Goal: Task Accomplishment & Management: Manage account settings

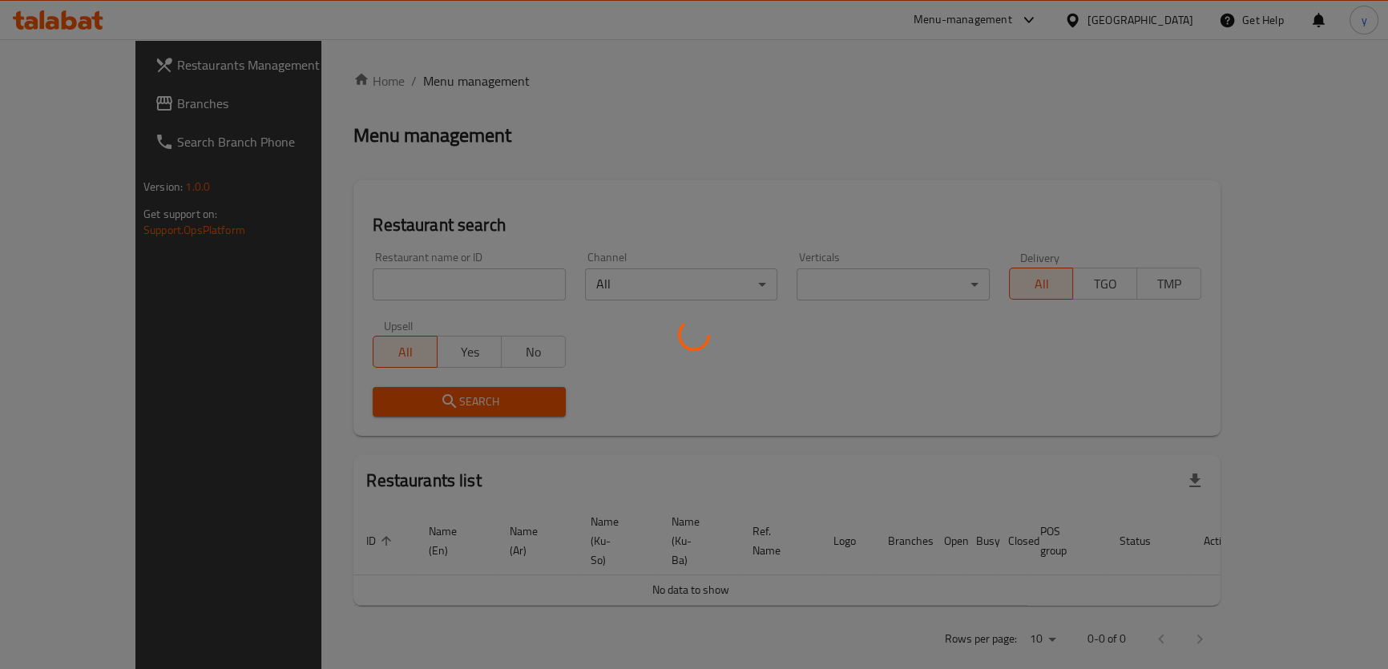
click at [170, 110] on div at bounding box center [694, 334] width 1388 height 669
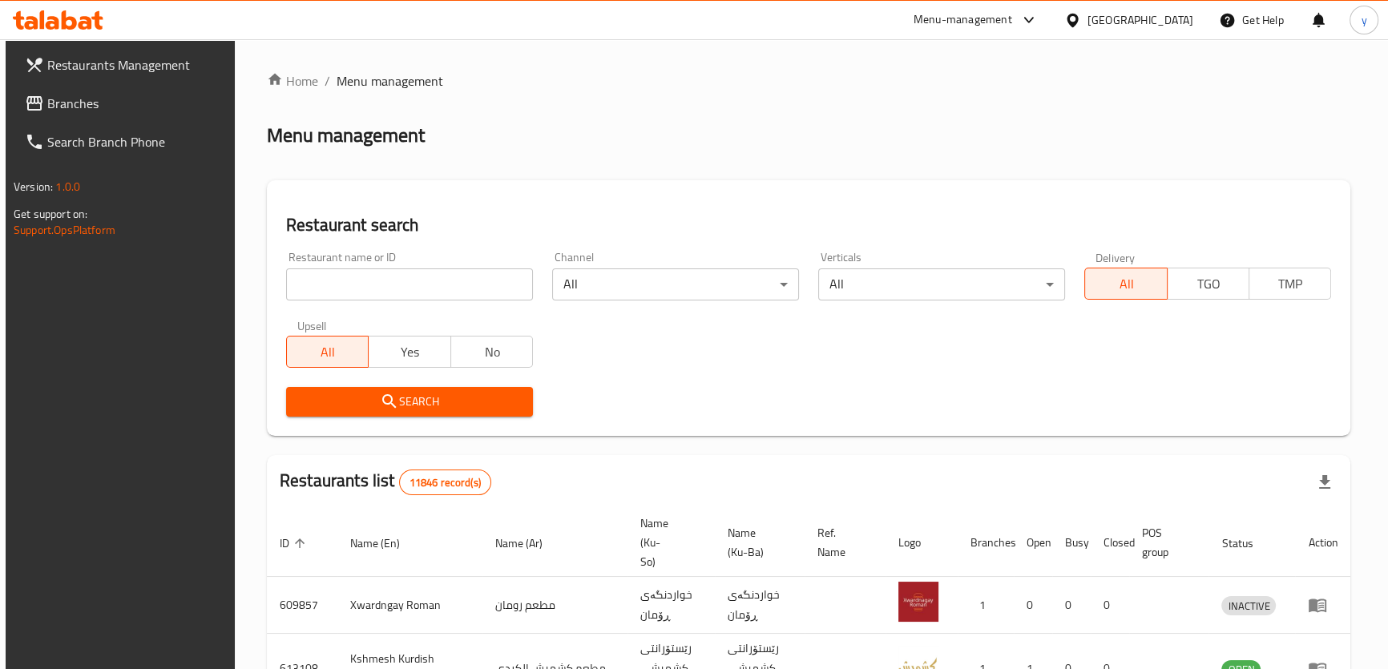
click at [170, 110] on span "Branches" at bounding box center [135, 103] width 177 height 19
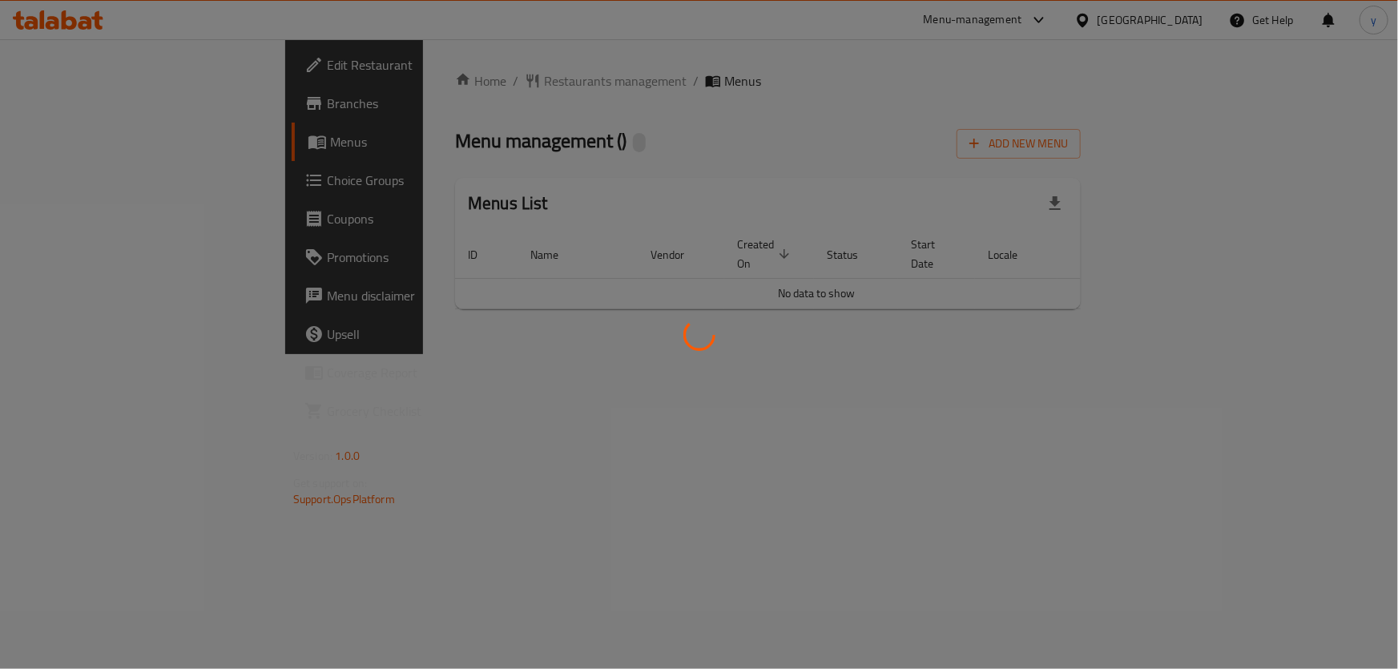
click at [1292, 144] on div at bounding box center [699, 334] width 1398 height 669
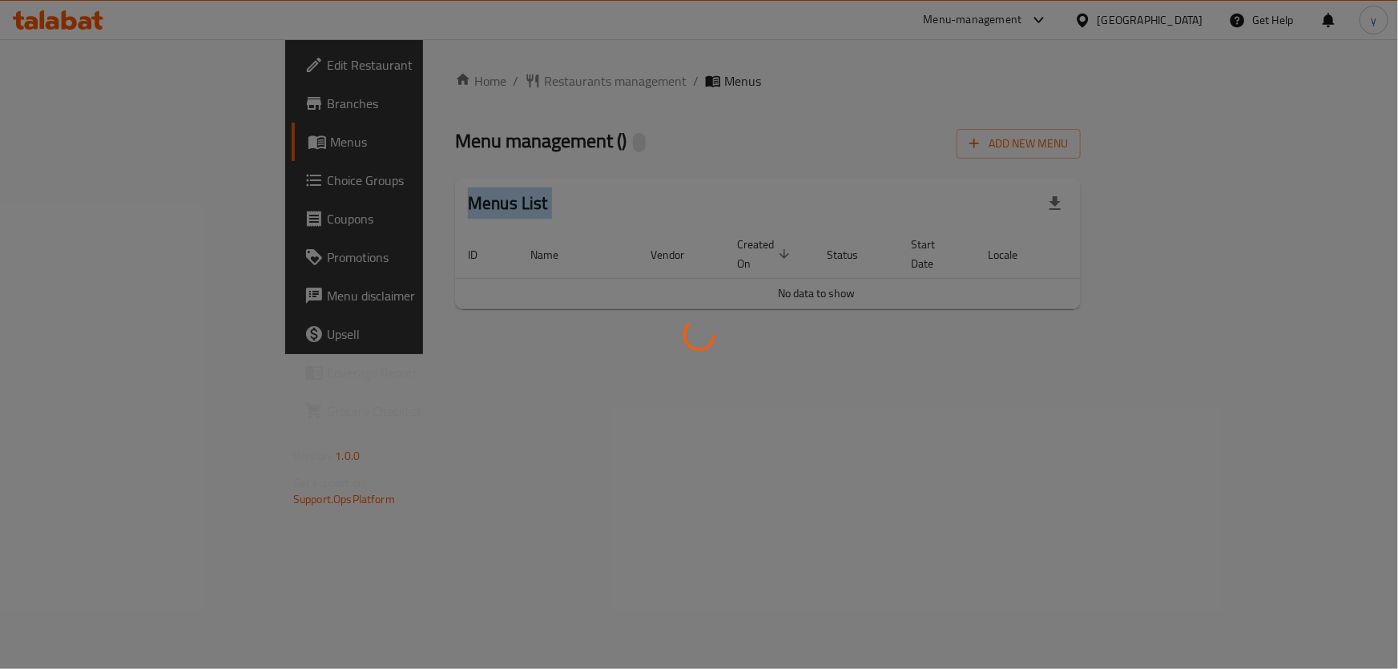
click at [1292, 144] on div at bounding box center [699, 334] width 1398 height 669
click at [1244, 203] on div at bounding box center [699, 334] width 1398 height 669
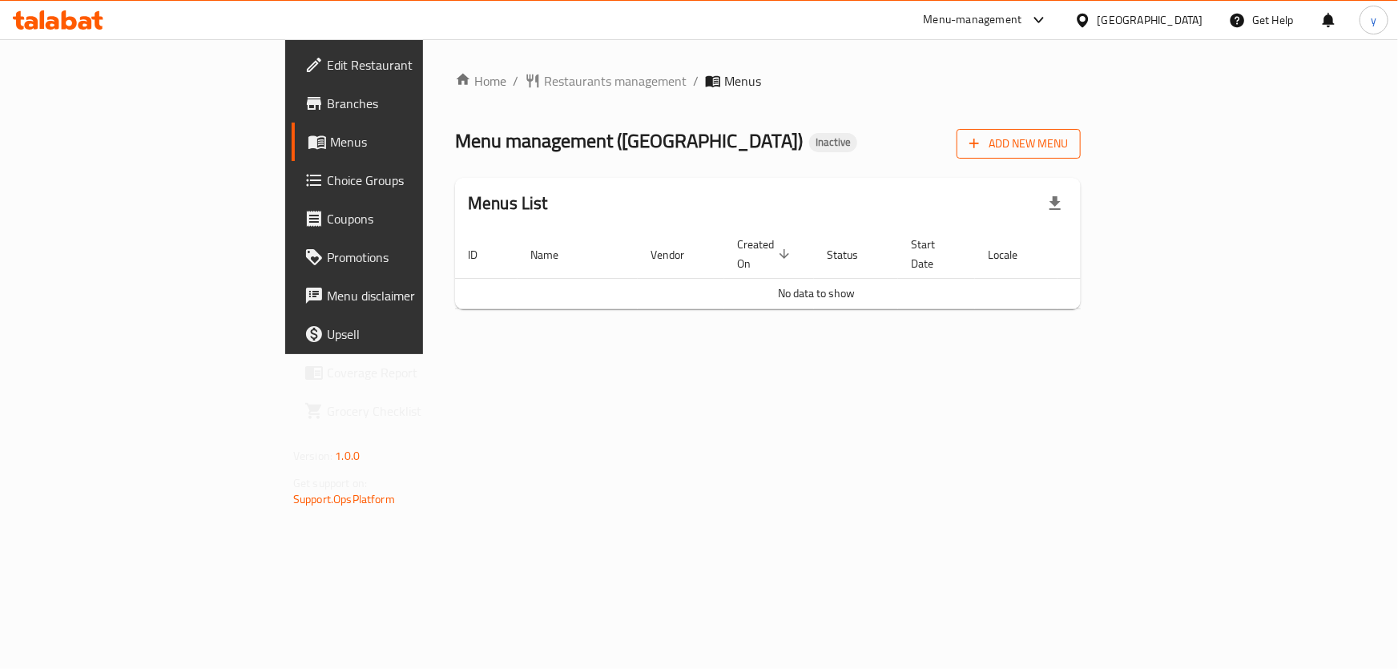
click at [1081, 132] on button "Add New Menu" at bounding box center [1019, 144] width 124 height 30
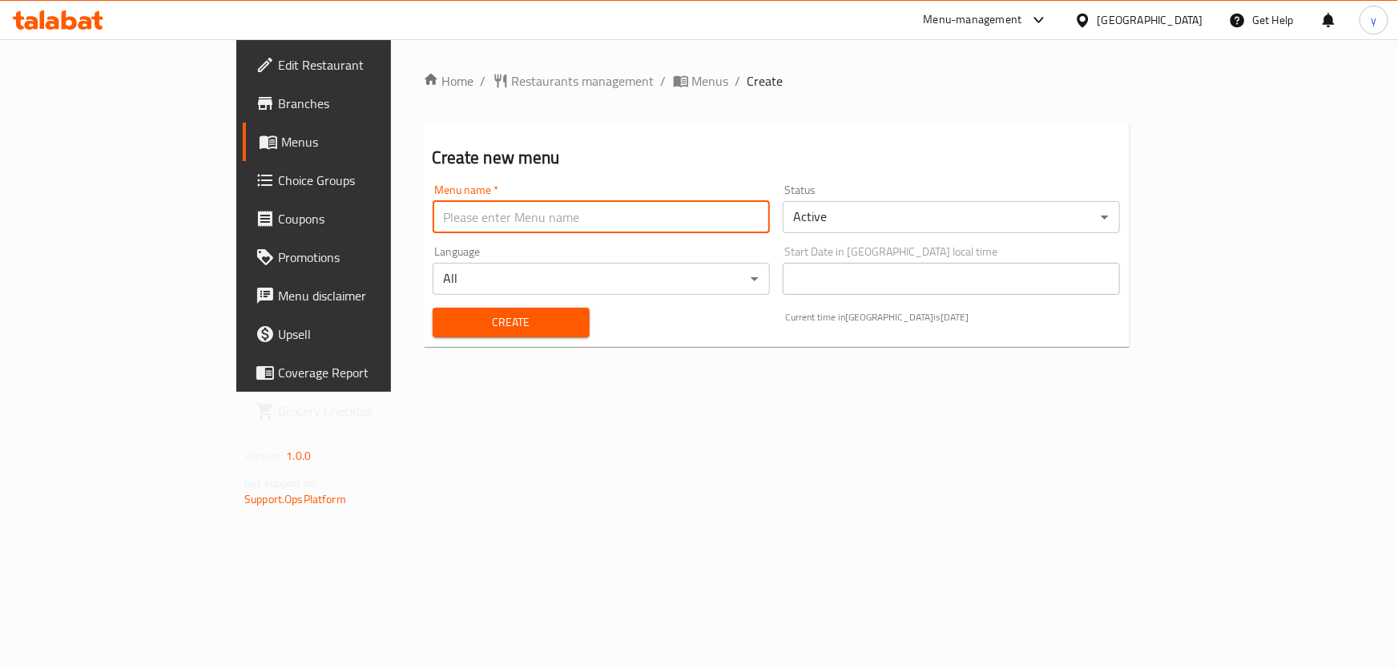
click at [624, 210] on input "text" at bounding box center [601, 217] width 337 height 32
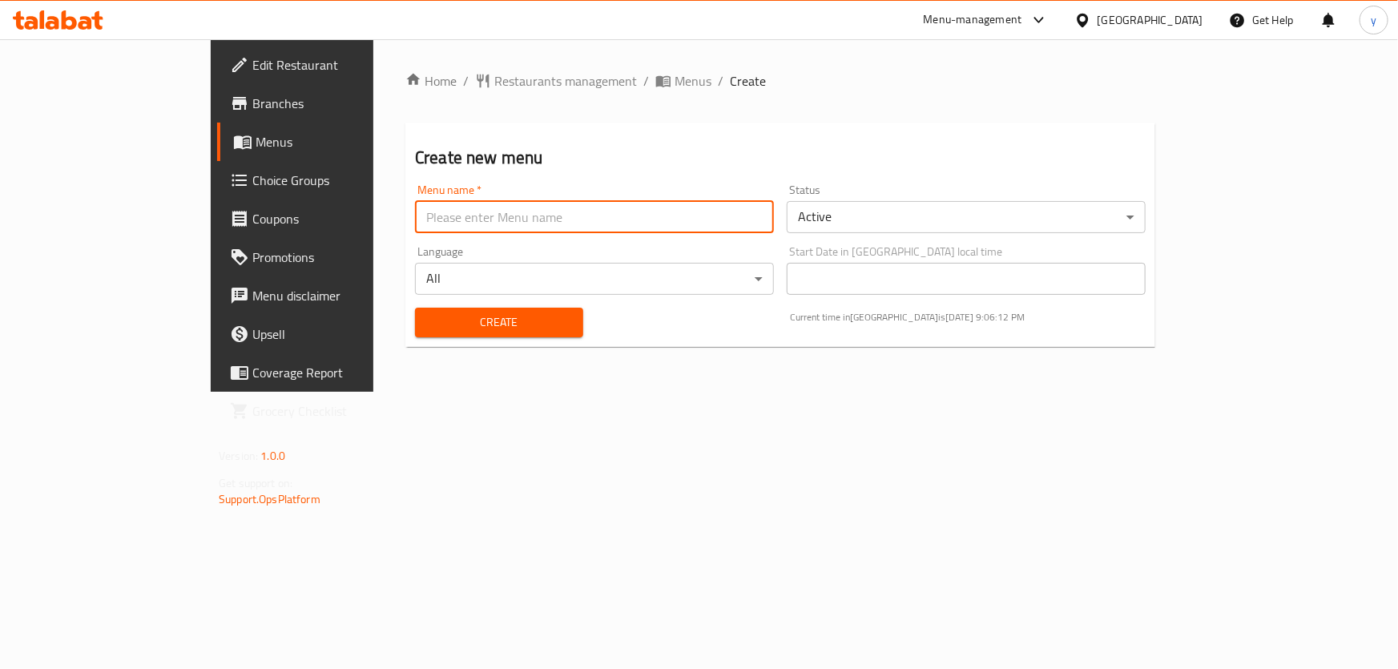
type input "New Menu"
click at [428, 313] on span "Create" at bounding box center [499, 322] width 143 height 20
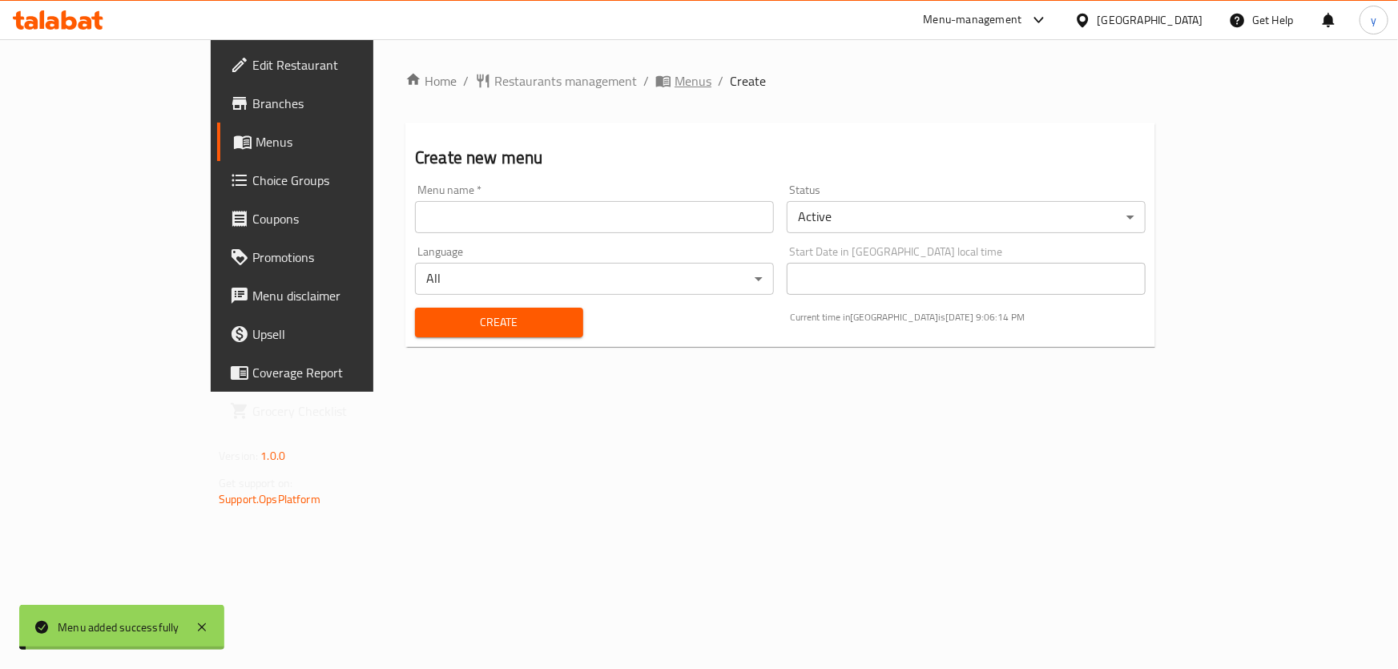
click at [675, 79] on span "Menus" at bounding box center [693, 80] width 37 height 19
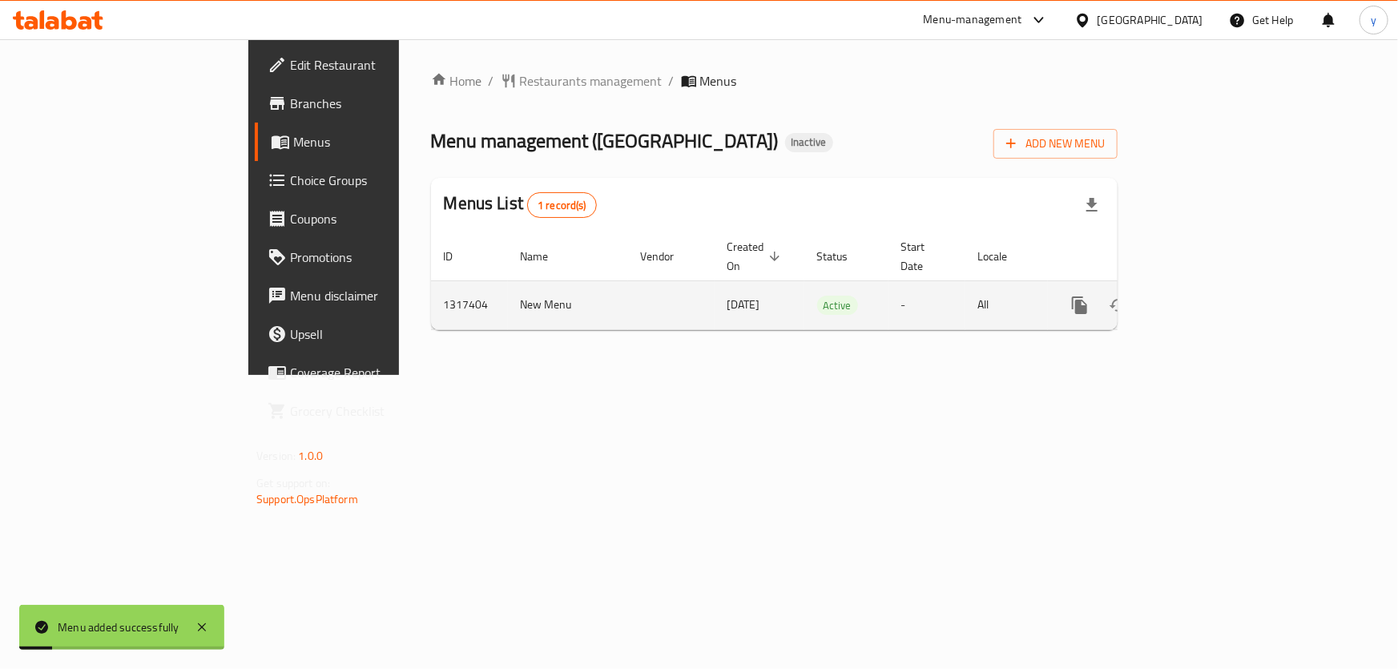
click at [1205, 296] on icon "enhanced table" at bounding box center [1195, 305] width 19 height 19
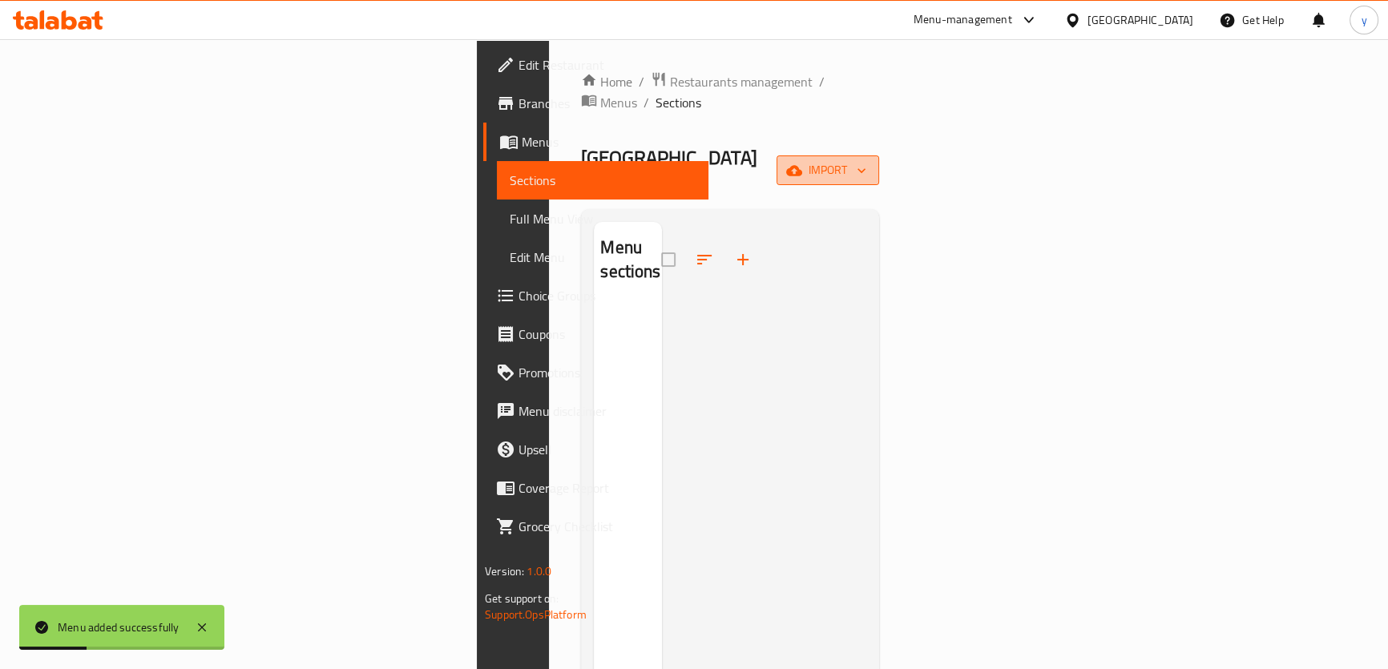
click at [866, 160] on span "import" at bounding box center [827, 170] width 77 height 20
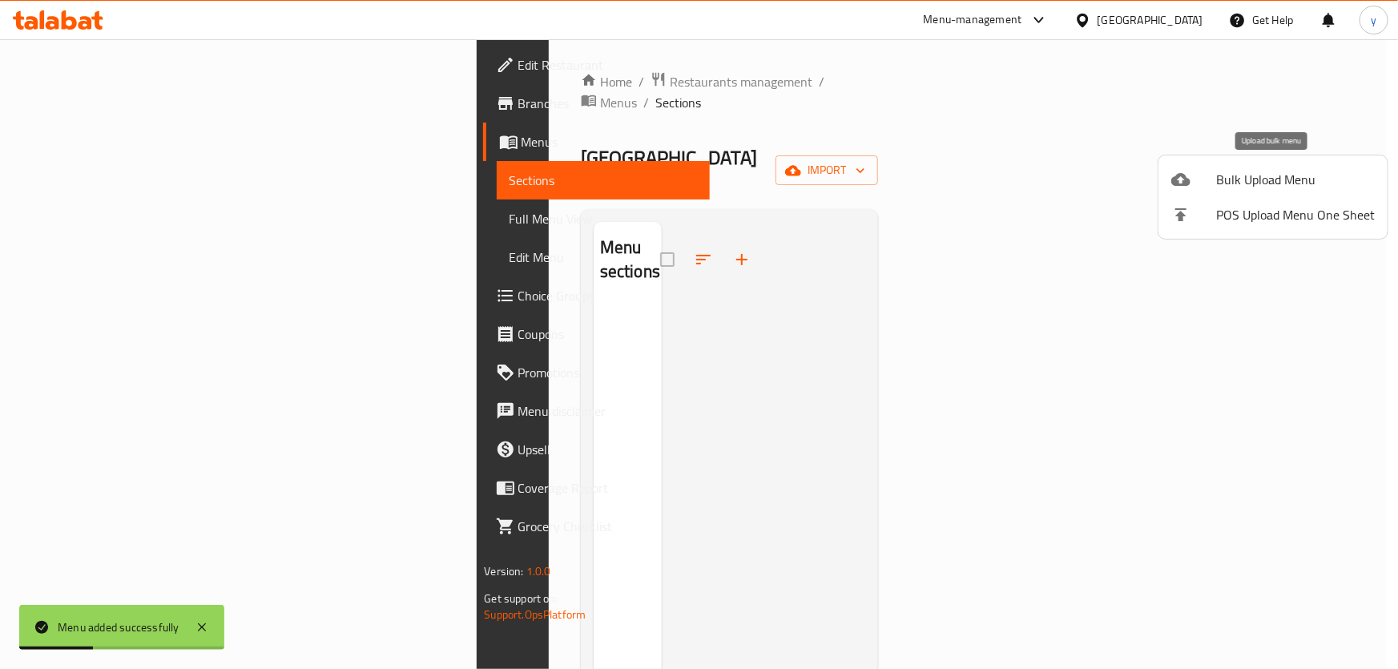
click at [1263, 177] on span "Bulk Upload Menu" at bounding box center [1295, 179] width 159 height 19
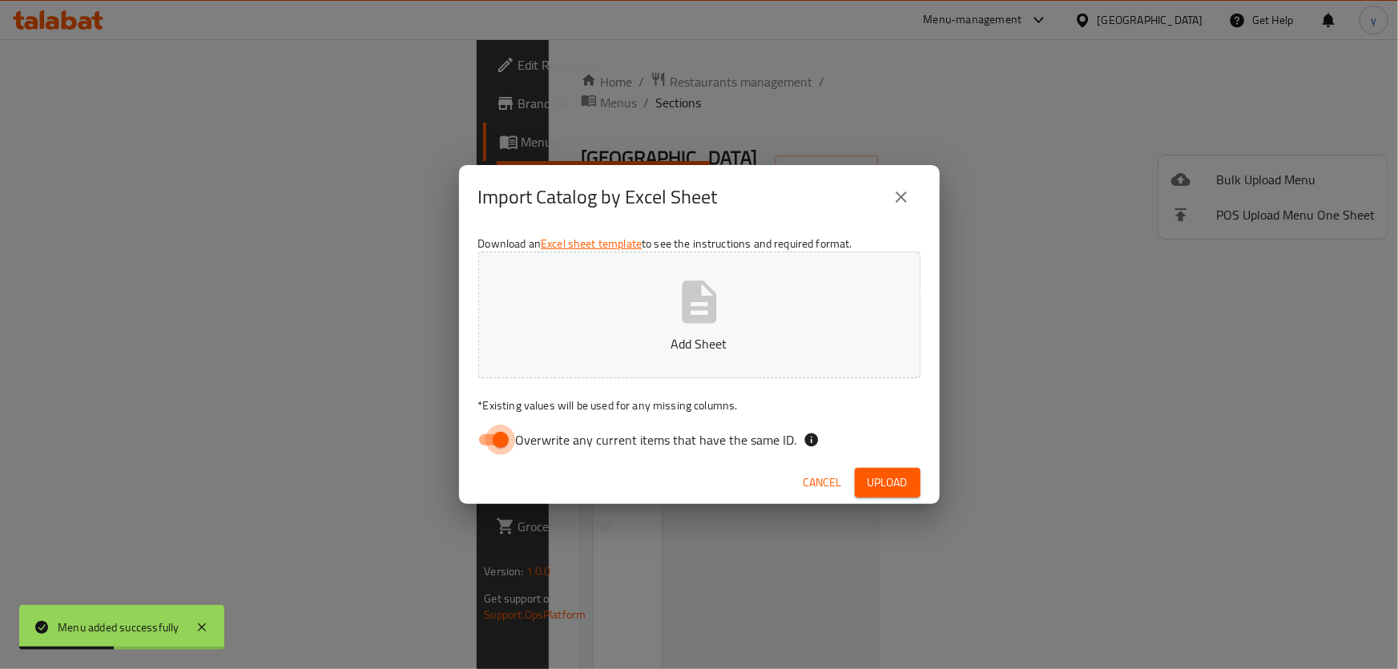
click at [512, 435] on input "Overwrite any current items that have the same ID." at bounding box center [500, 440] width 91 height 30
checkbox input "false"
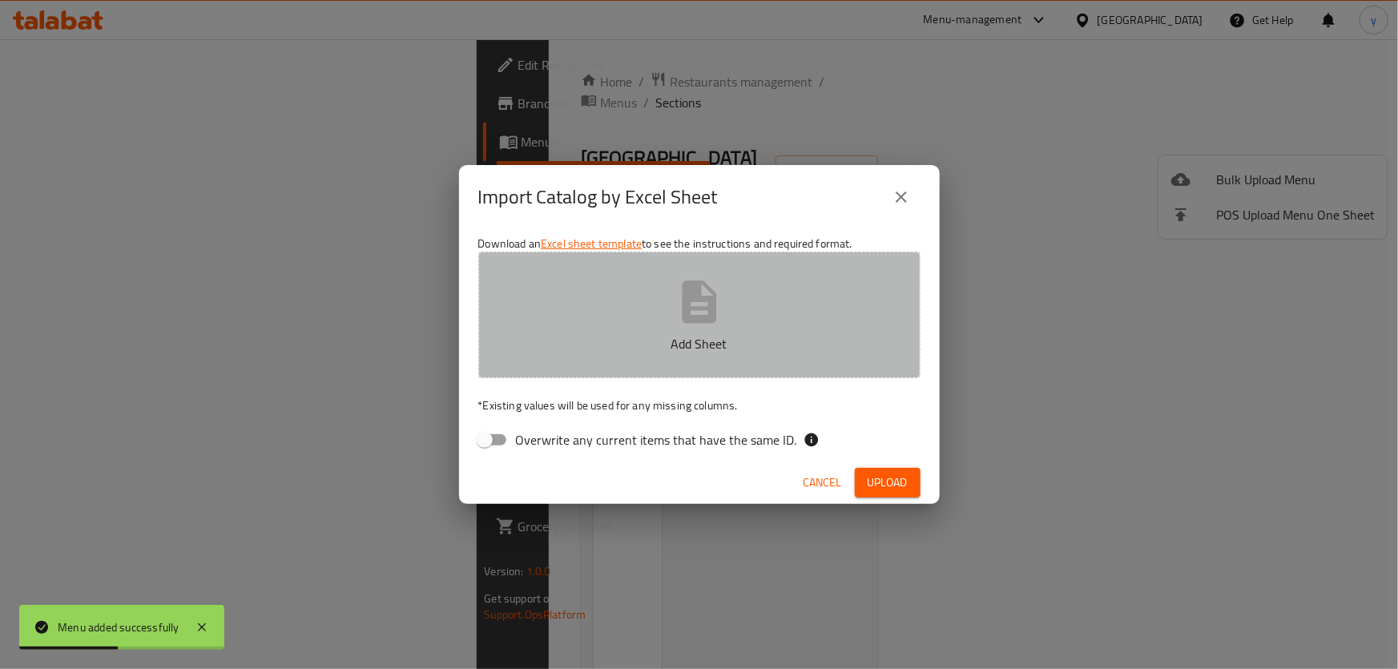
click at [597, 366] on button "Add Sheet" at bounding box center [699, 315] width 442 height 127
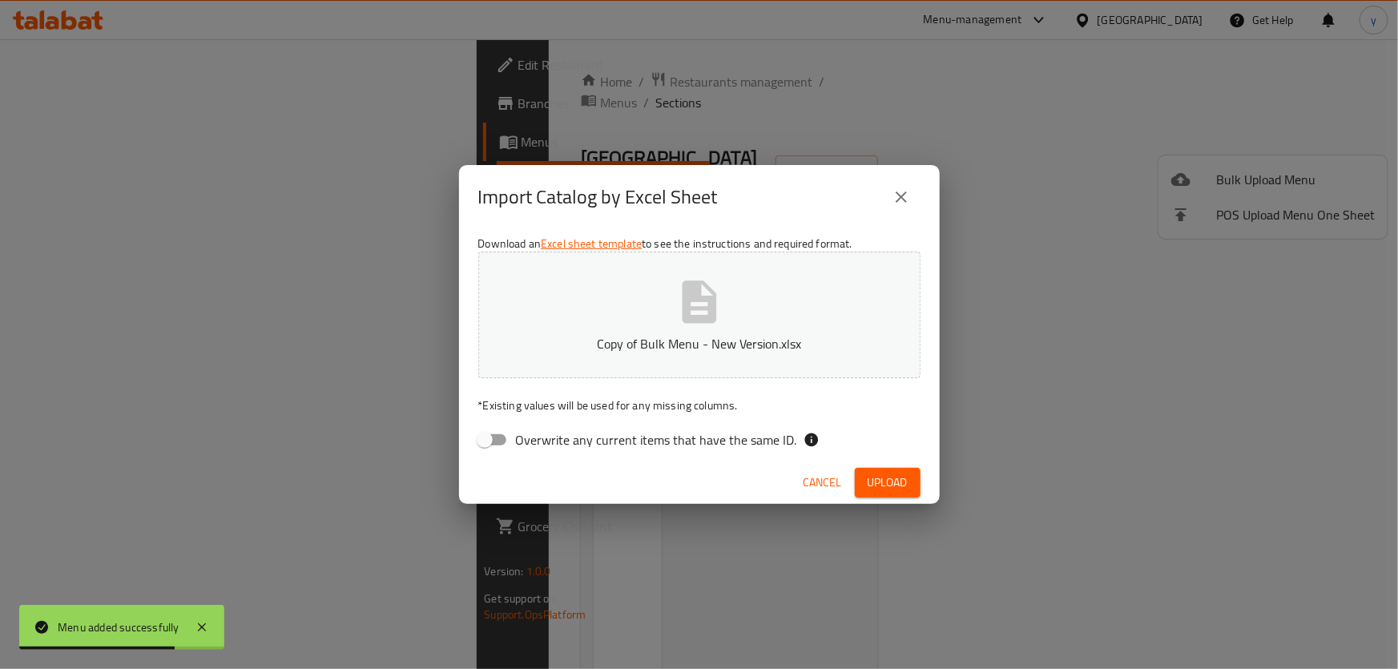
click at [914, 479] on button "Upload" at bounding box center [888, 483] width 66 height 30
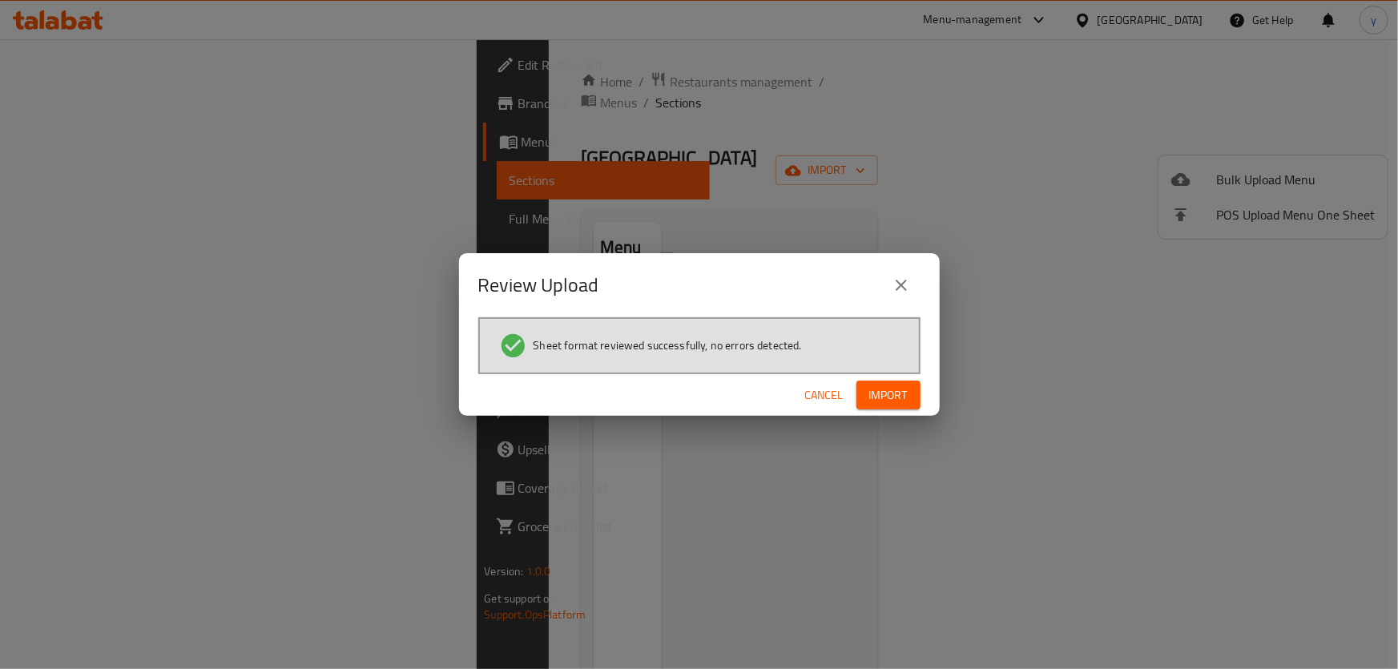
click at [873, 382] on button "Import" at bounding box center [888, 396] width 64 height 30
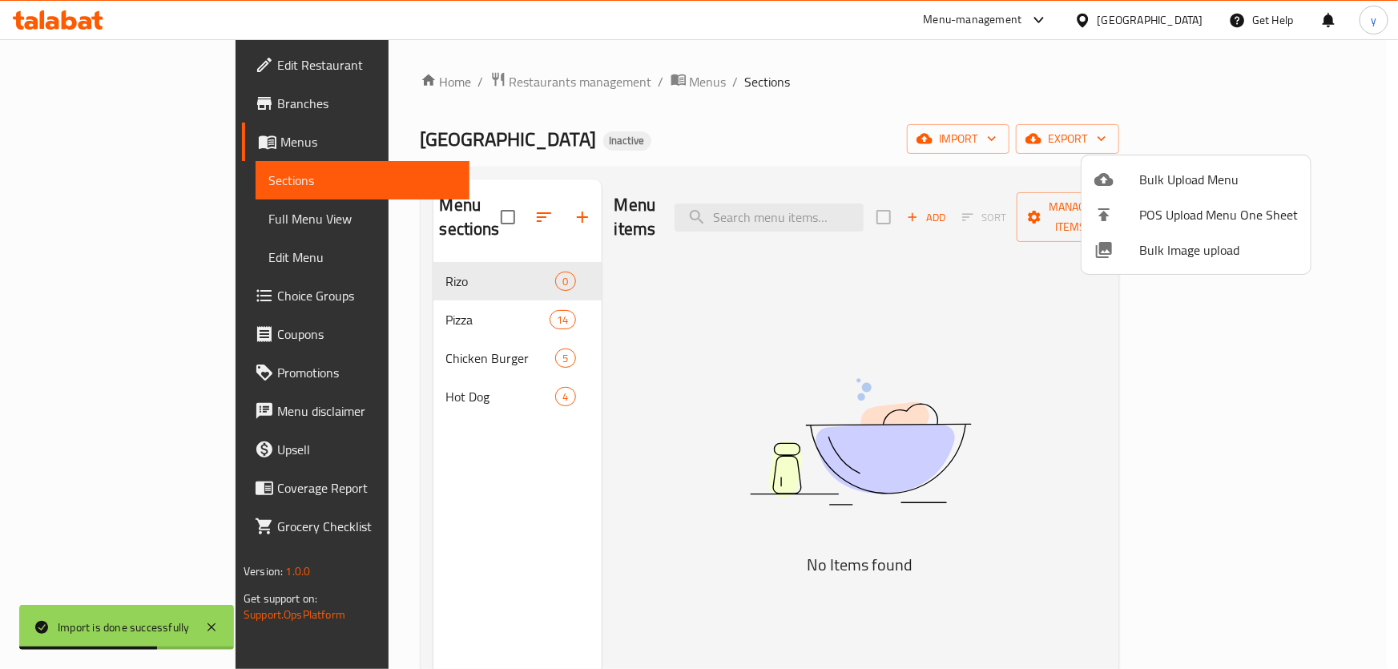
click at [381, 304] on div at bounding box center [699, 334] width 1398 height 669
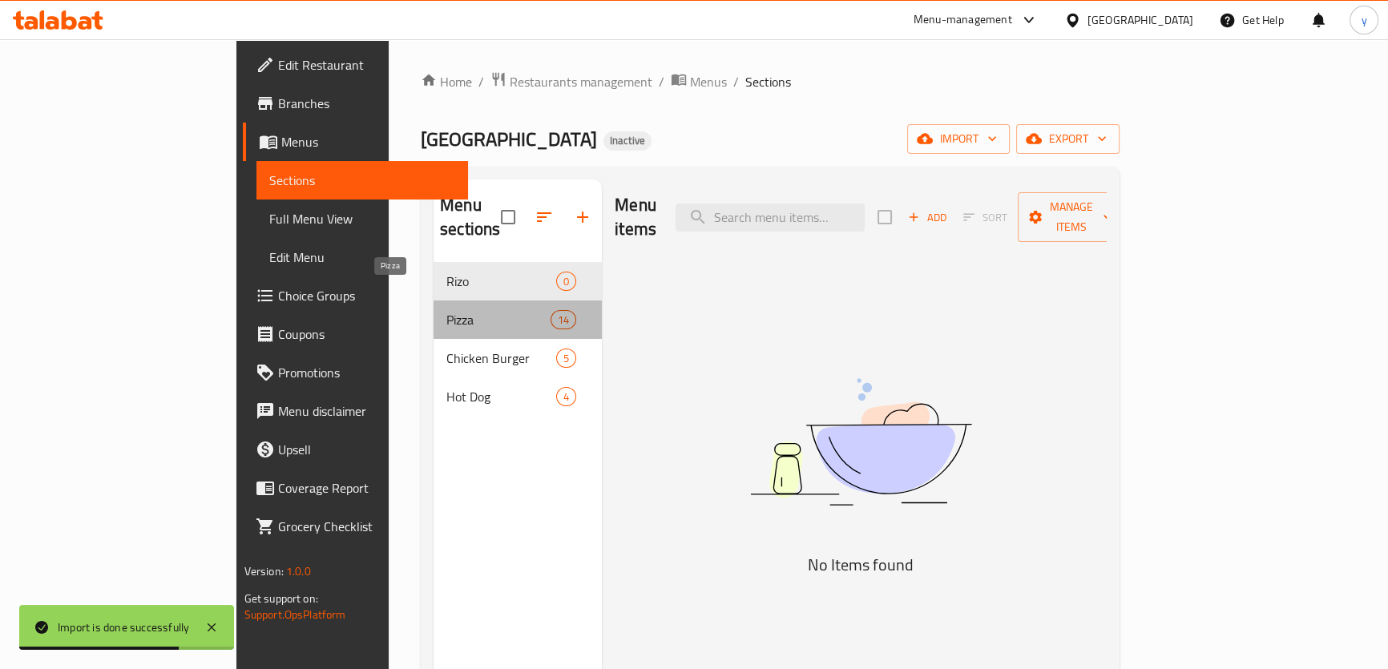
click at [446, 310] on span "Pizza" at bounding box center [498, 319] width 104 height 19
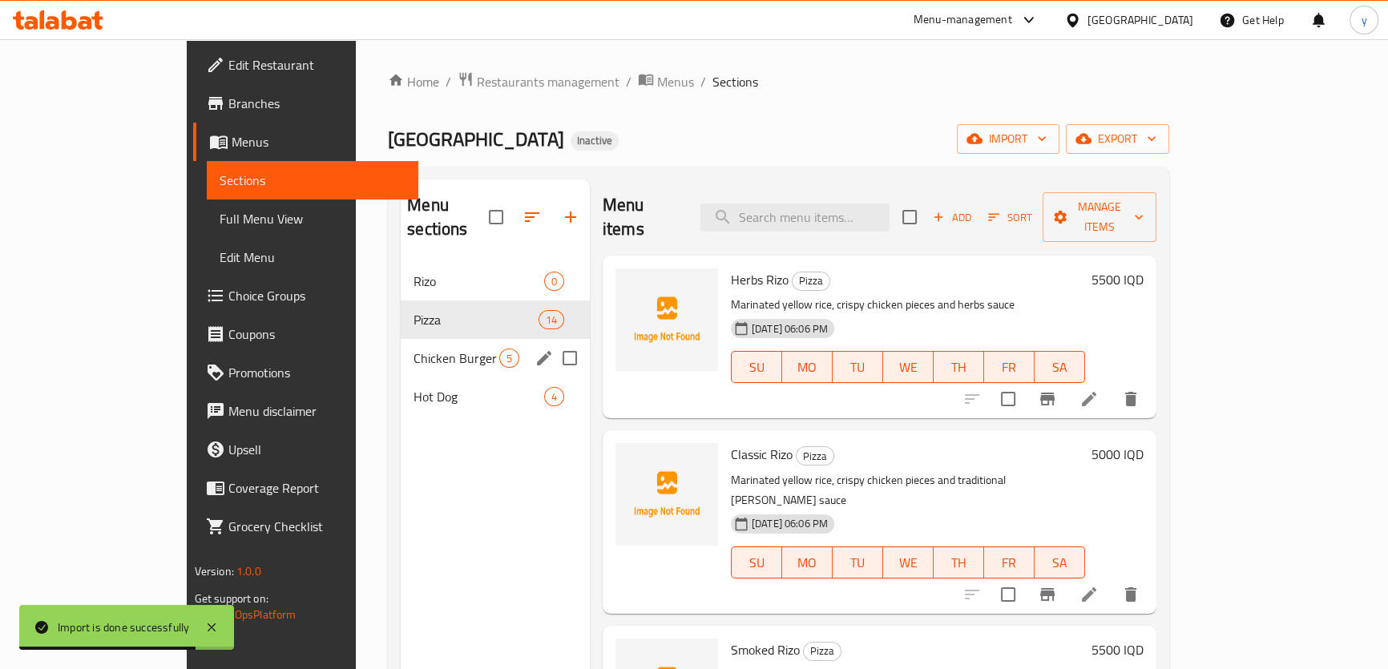
click at [401, 351] on div "Chicken Burger 5" at bounding box center [495, 358] width 189 height 38
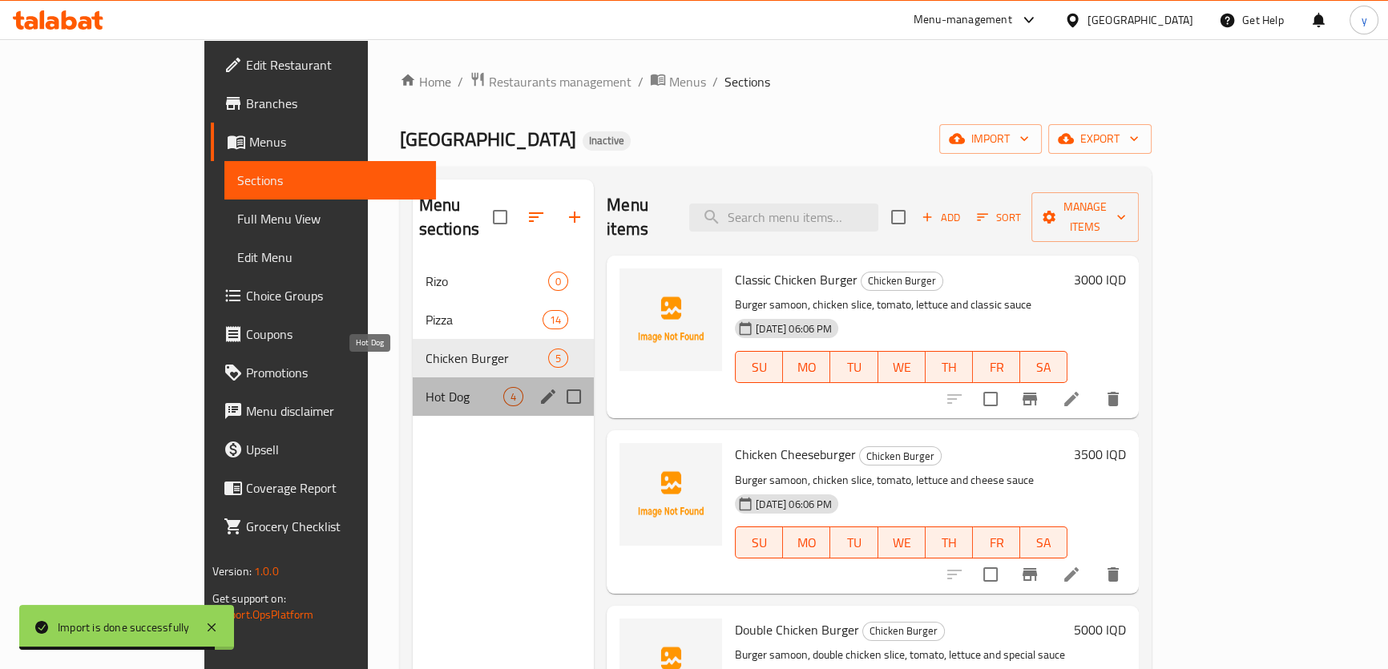
click at [425, 387] on span "Hot Dog" at bounding box center [464, 396] width 78 height 19
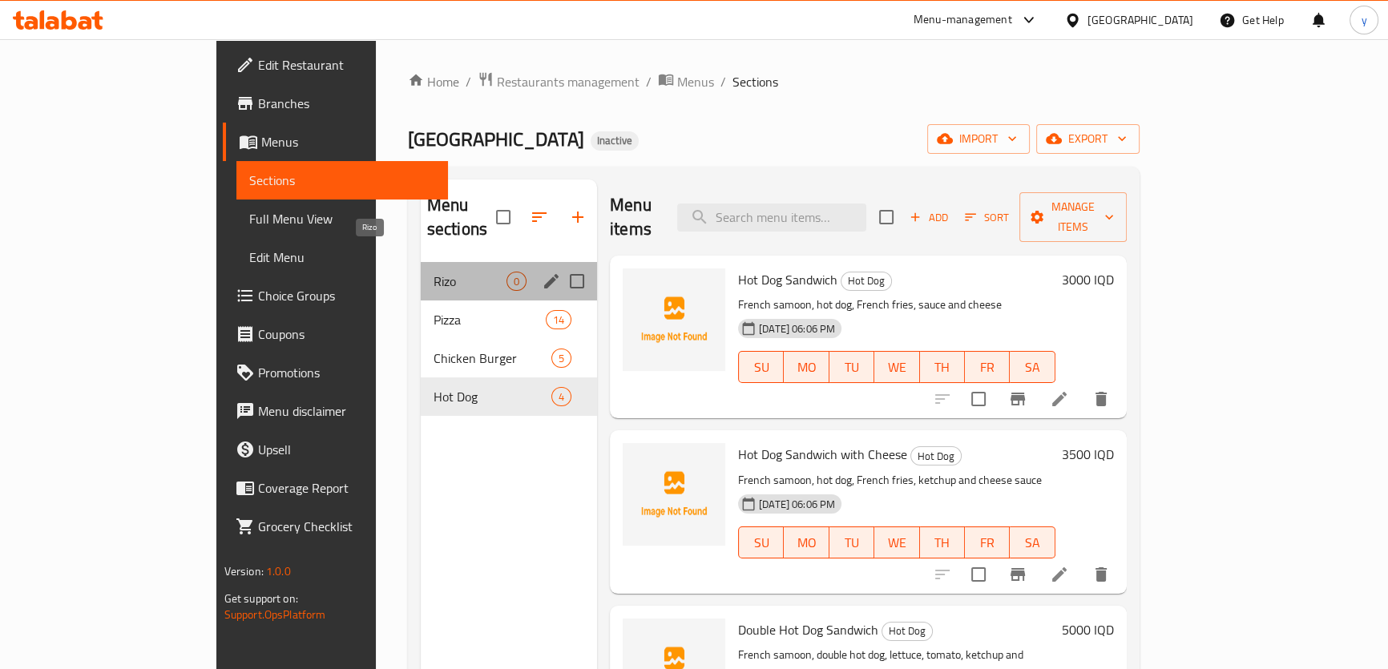
click at [433, 272] on span "Rizo" at bounding box center [469, 281] width 73 height 19
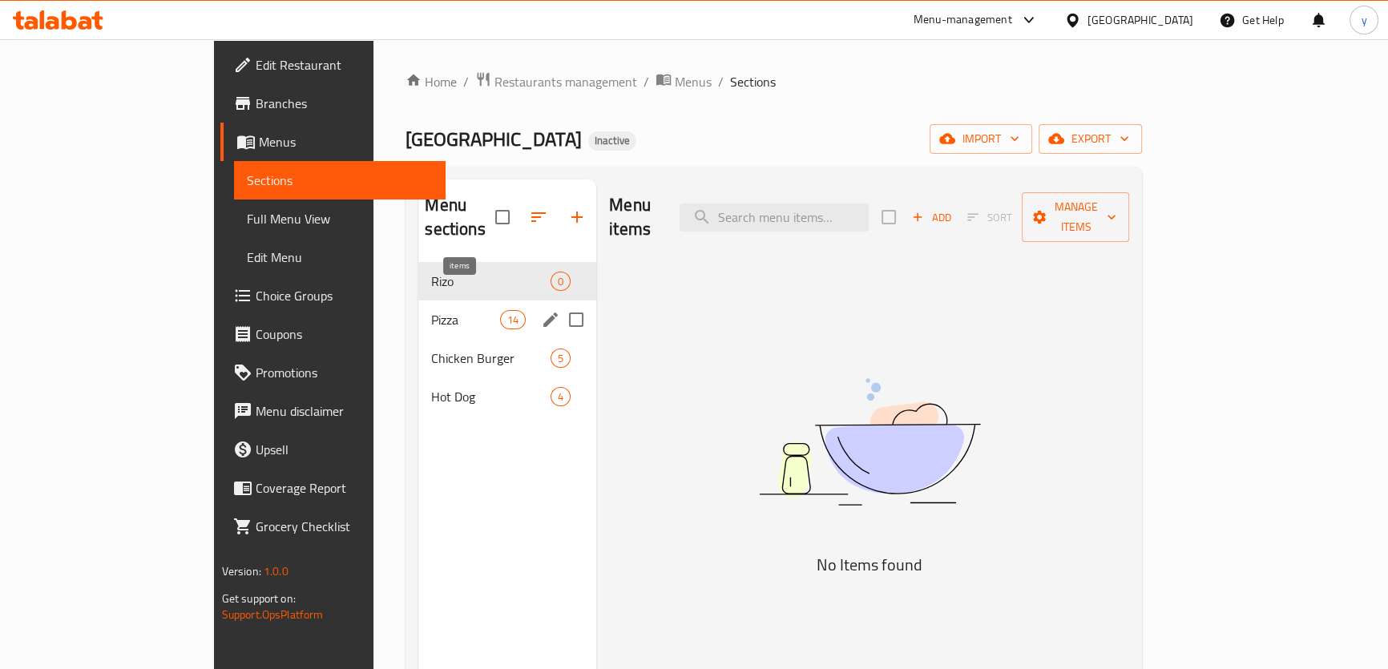
click at [501, 312] on span "14" at bounding box center [513, 319] width 24 height 15
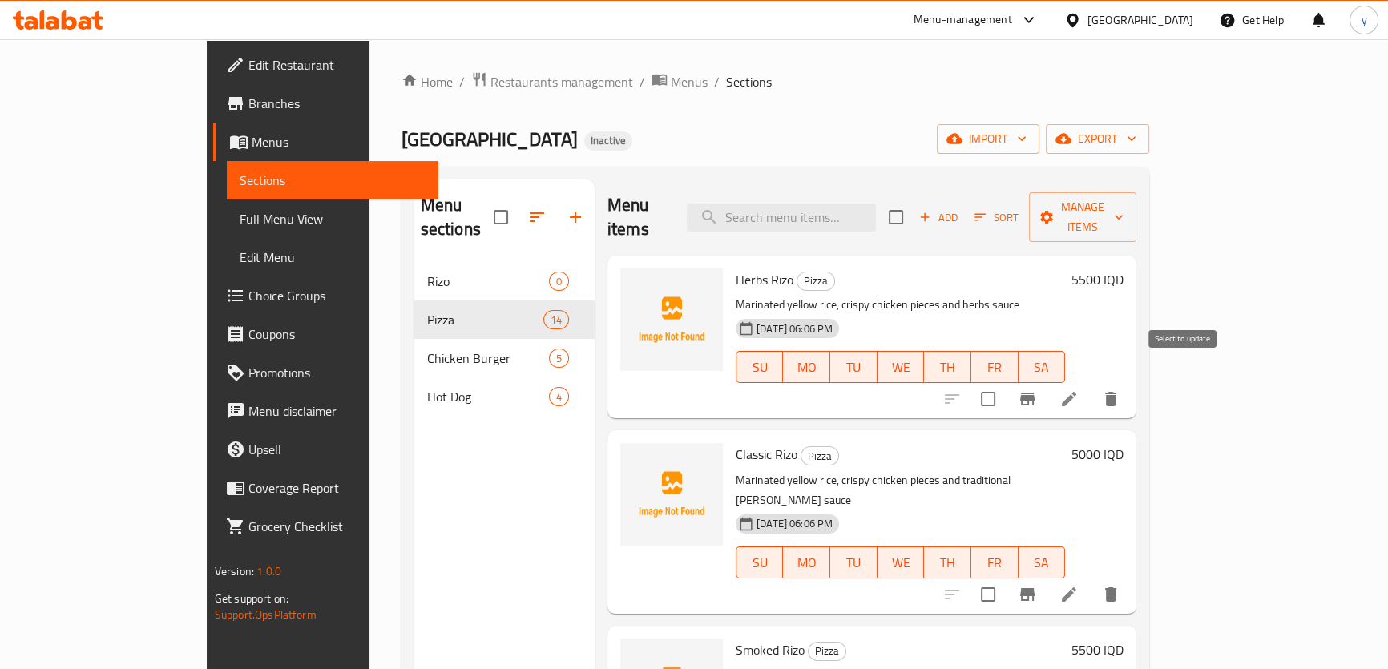
click at [1005, 384] on input "checkbox" at bounding box center [988, 399] width 34 height 34
checkbox input "true"
click at [1005, 578] on input "checkbox" at bounding box center [988, 595] width 34 height 34
checkbox input "true"
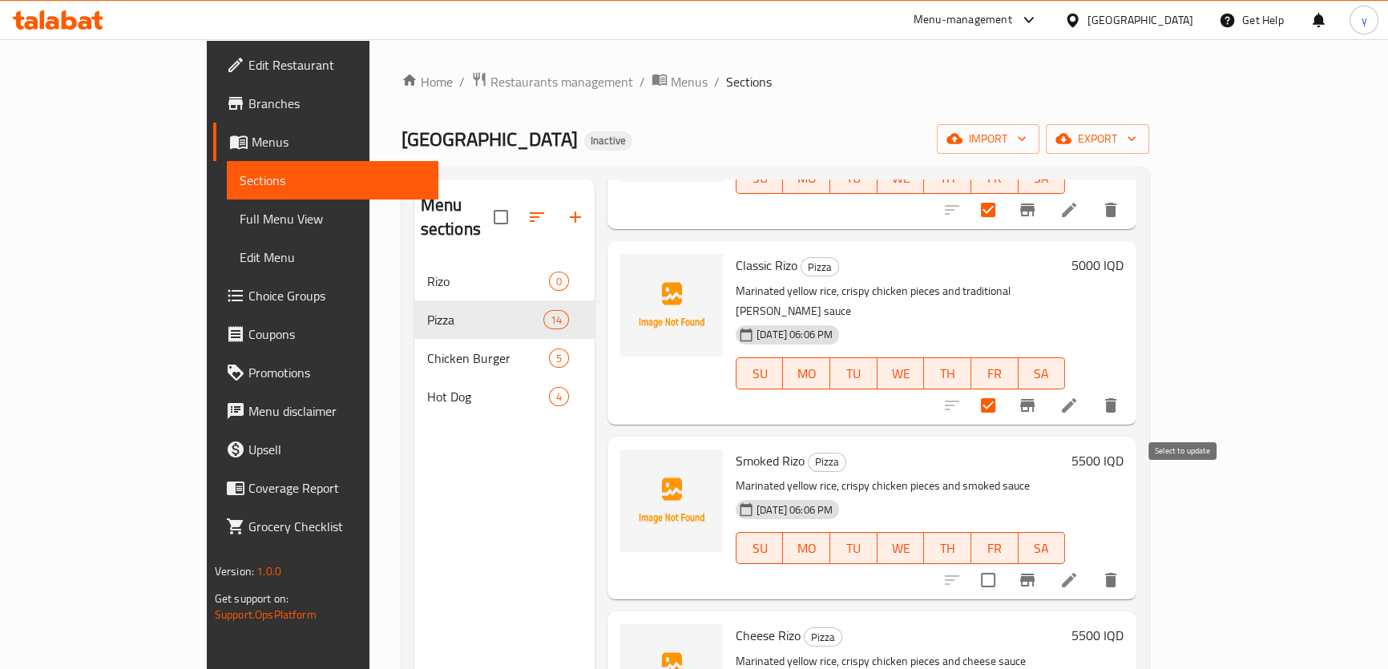
scroll to position [291, 0]
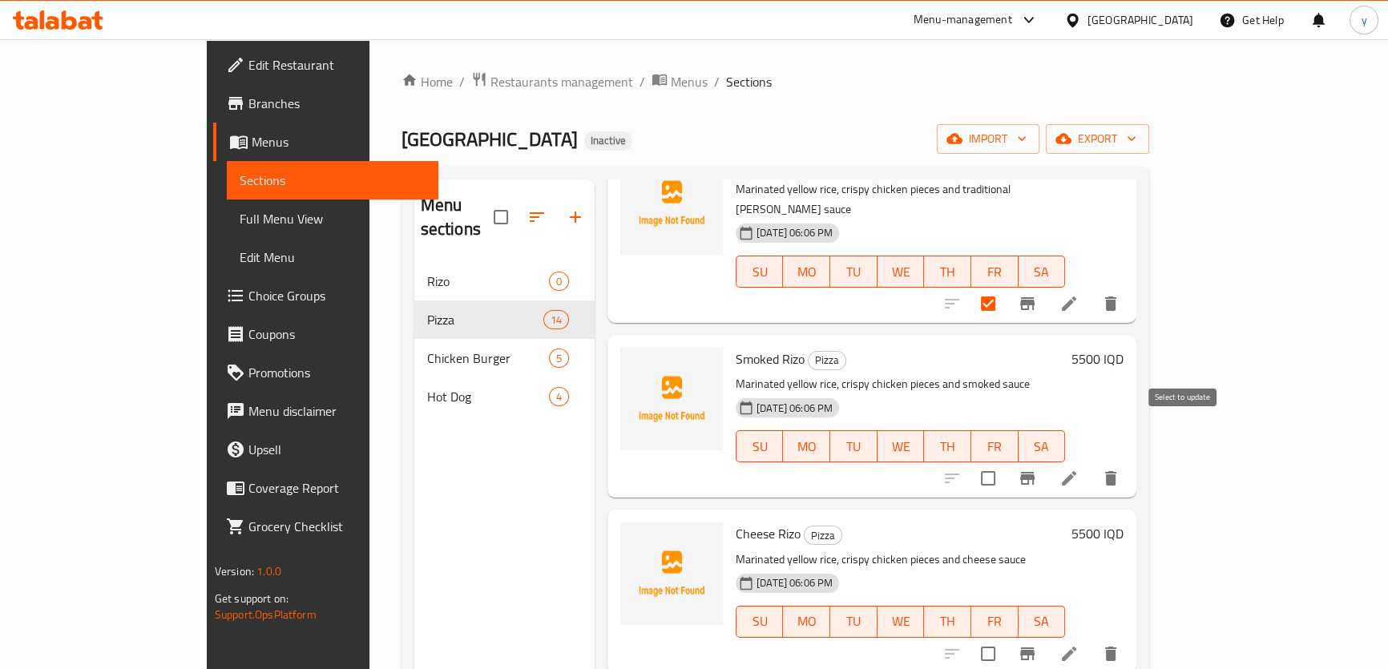
click at [1005, 461] on input "checkbox" at bounding box center [988, 478] width 34 height 34
checkbox input "true"
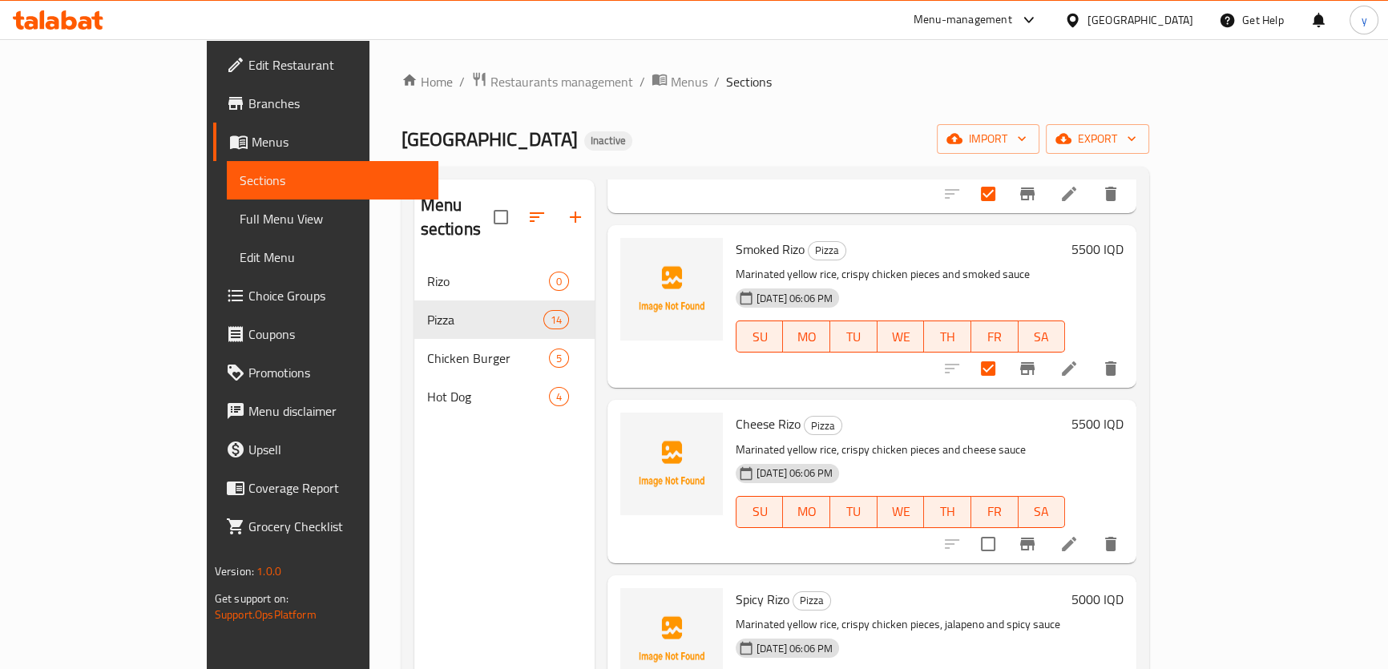
scroll to position [437, 0]
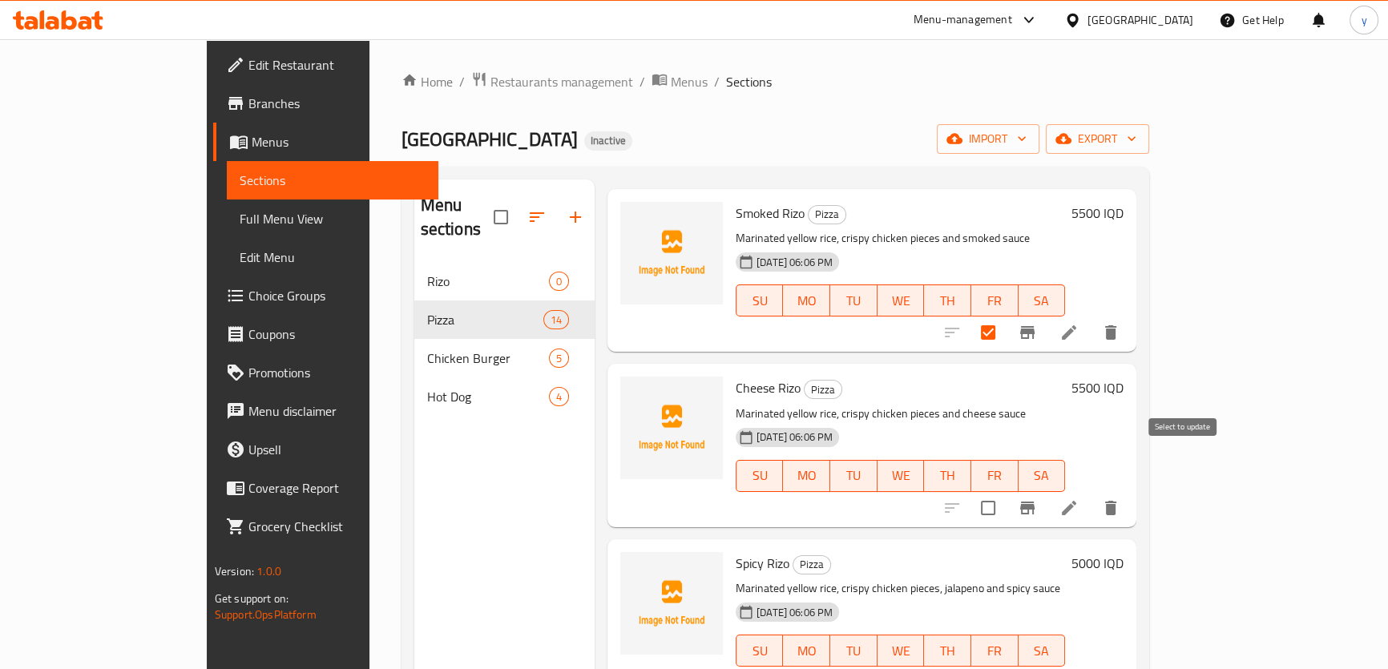
click at [1005, 491] on input "checkbox" at bounding box center [988, 508] width 34 height 34
checkbox input "true"
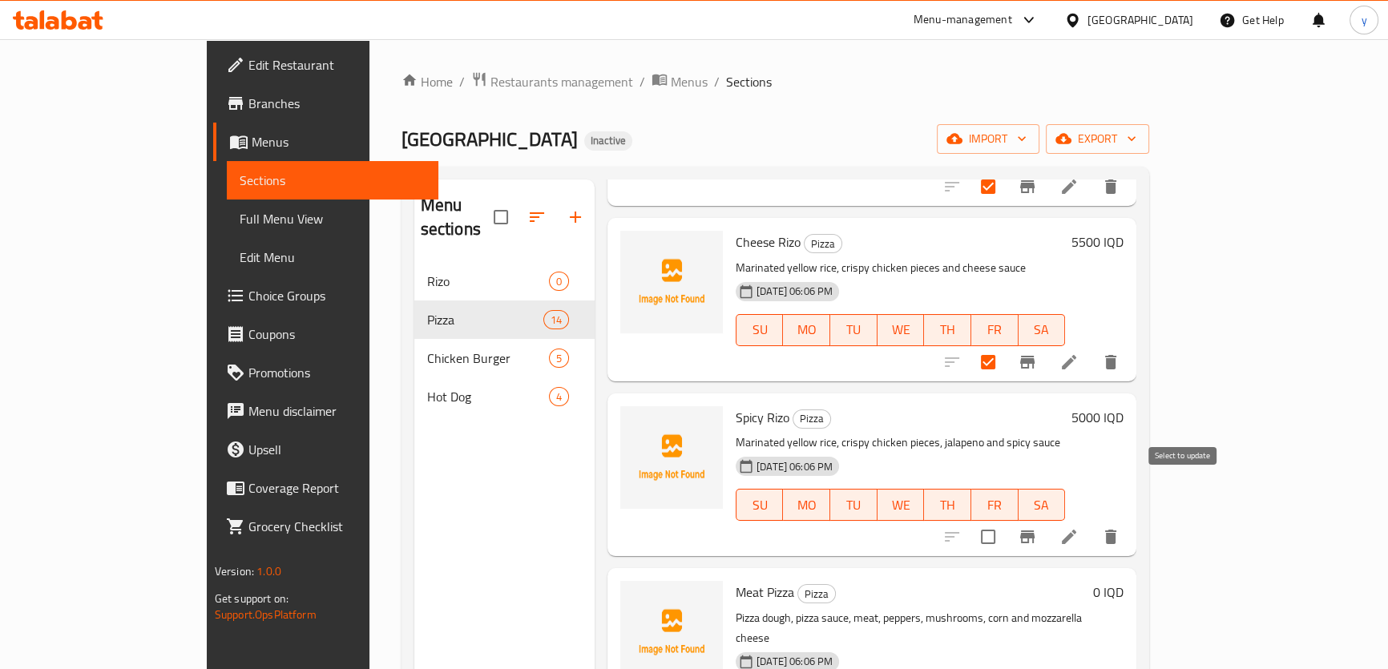
click at [1005, 520] on input "checkbox" at bounding box center [988, 537] width 34 height 34
checkbox input "true"
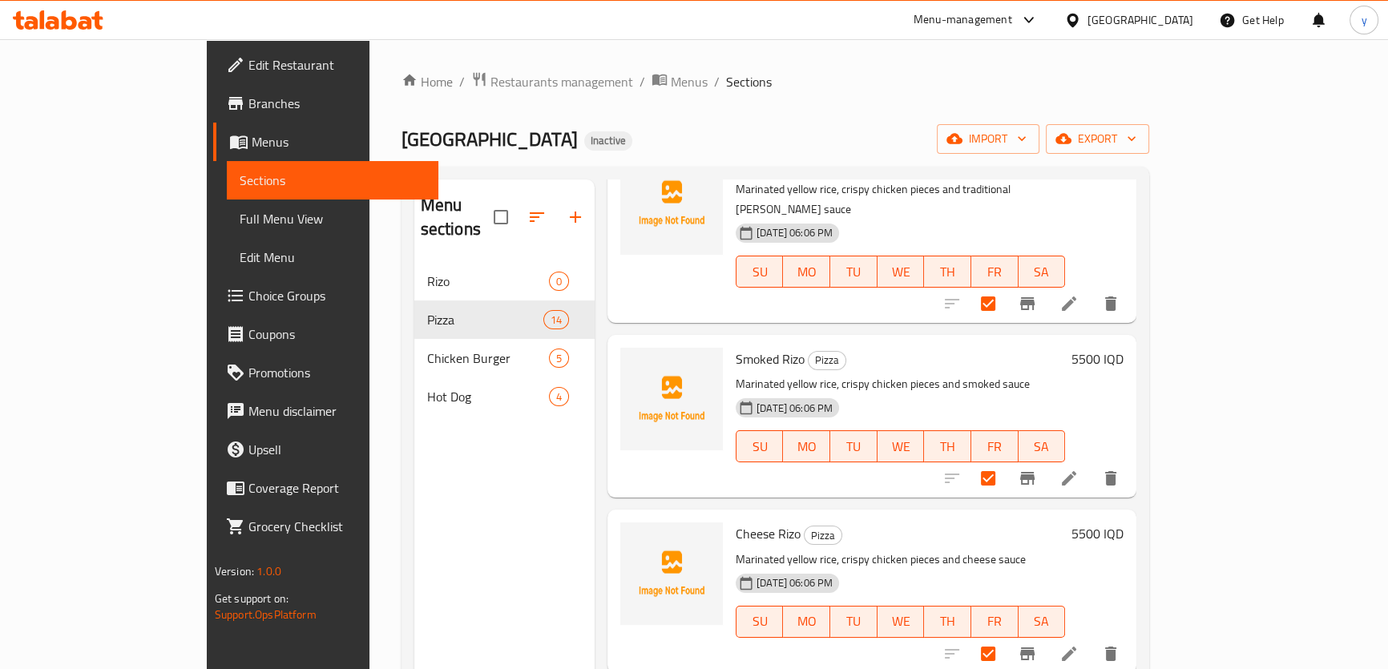
scroll to position [0, 0]
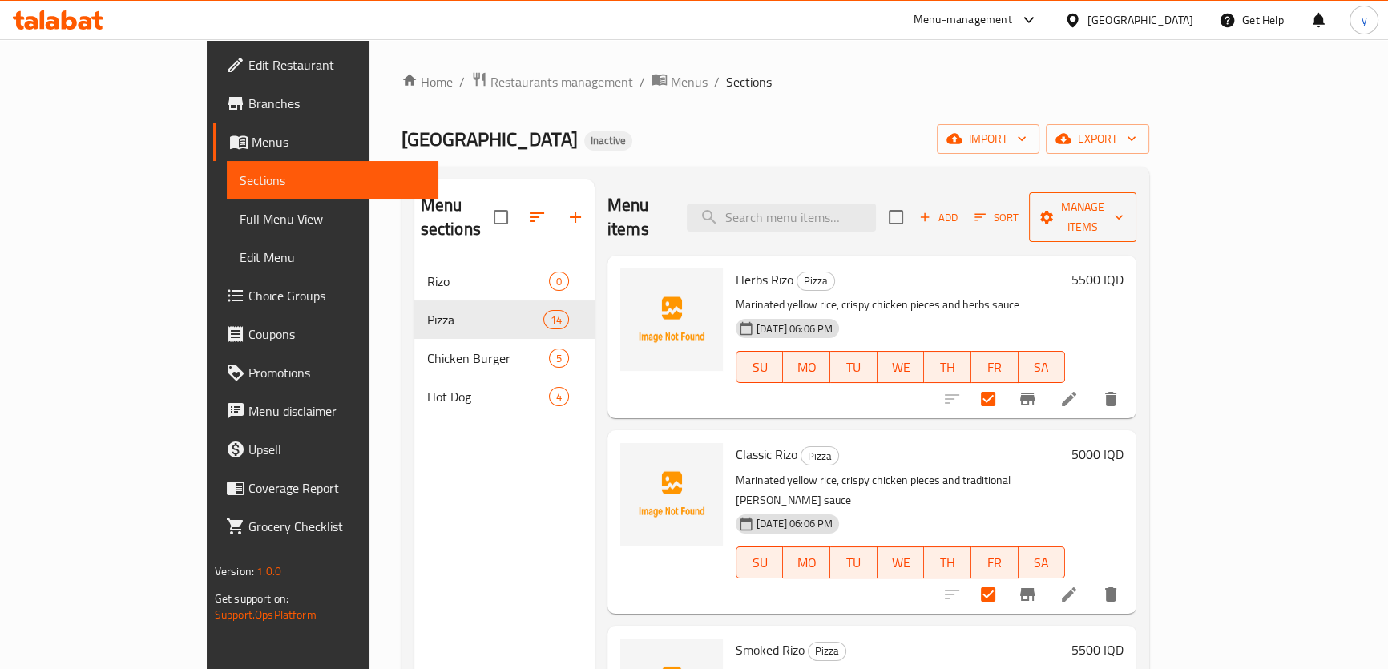
click at [1123, 198] on span "Manage items" at bounding box center [1083, 217] width 82 height 40
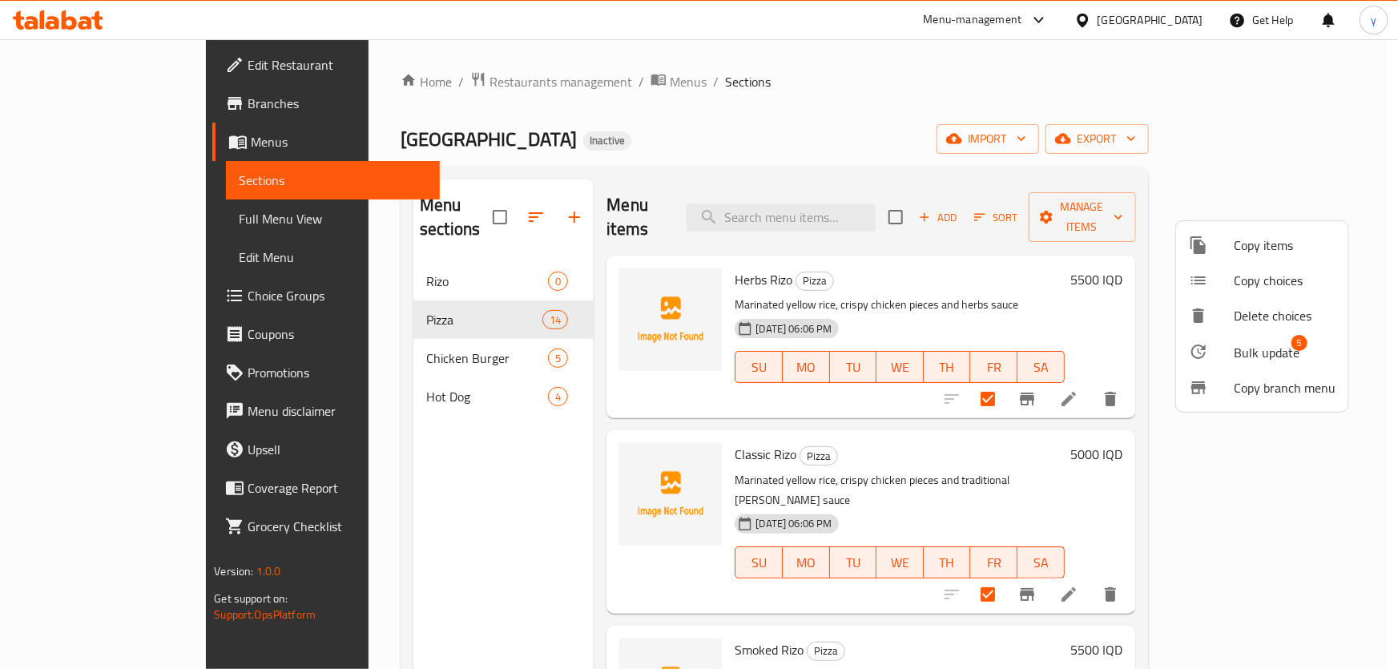
click at [1231, 342] on div at bounding box center [1211, 351] width 45 height 19
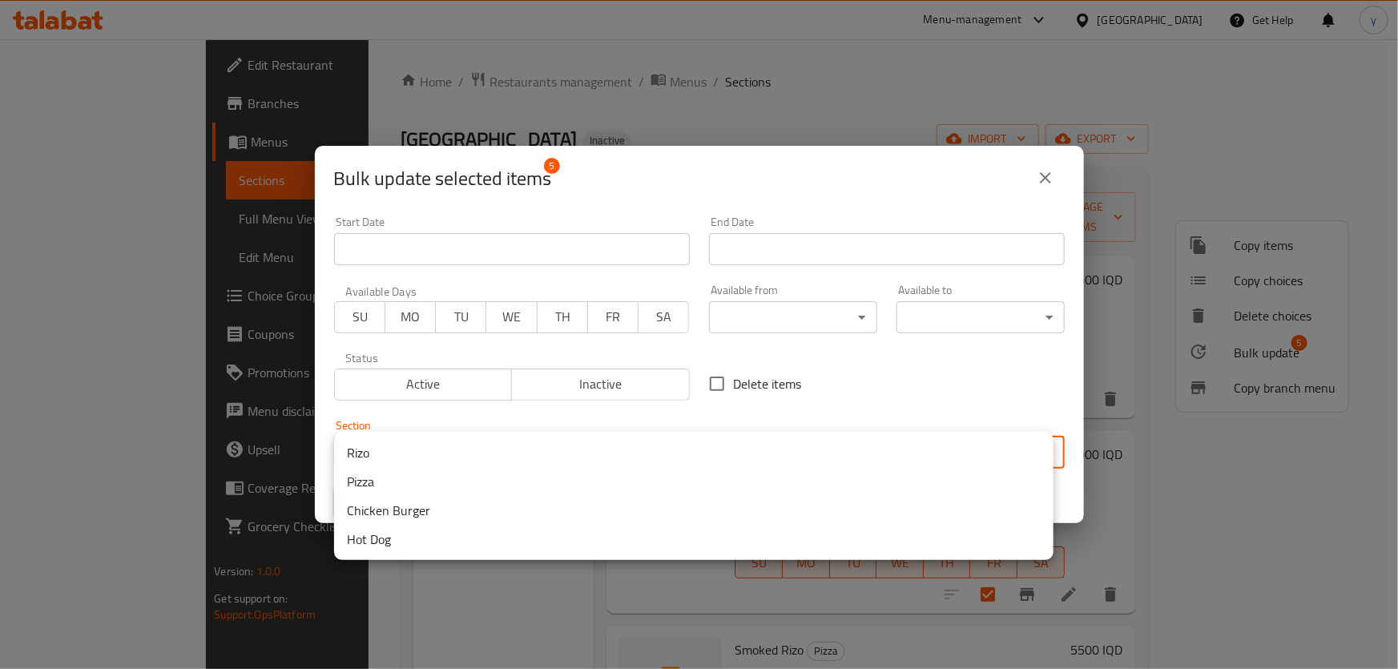
click at [500, 445] on body "​ Menu-management [GEOGRAPHIC_DATA] Get Help y Edit Restaurant Branches Menus S…" at bounding box center [699, 354] width 1398 height 630
click at [397, 455] on li "Rizo" at bounding box center [693, 452] width 719 height 29
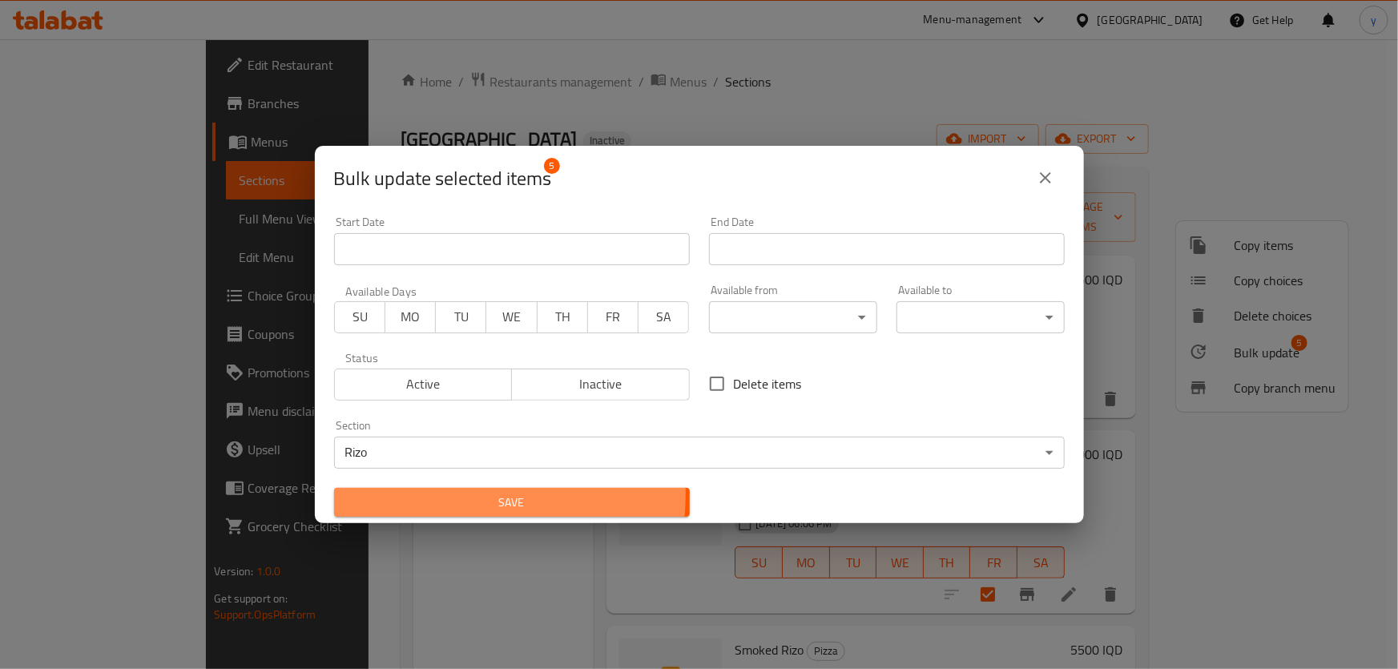
click at [422, 494] on span "Save" at bounding box center [512, 503] width 330 height 20
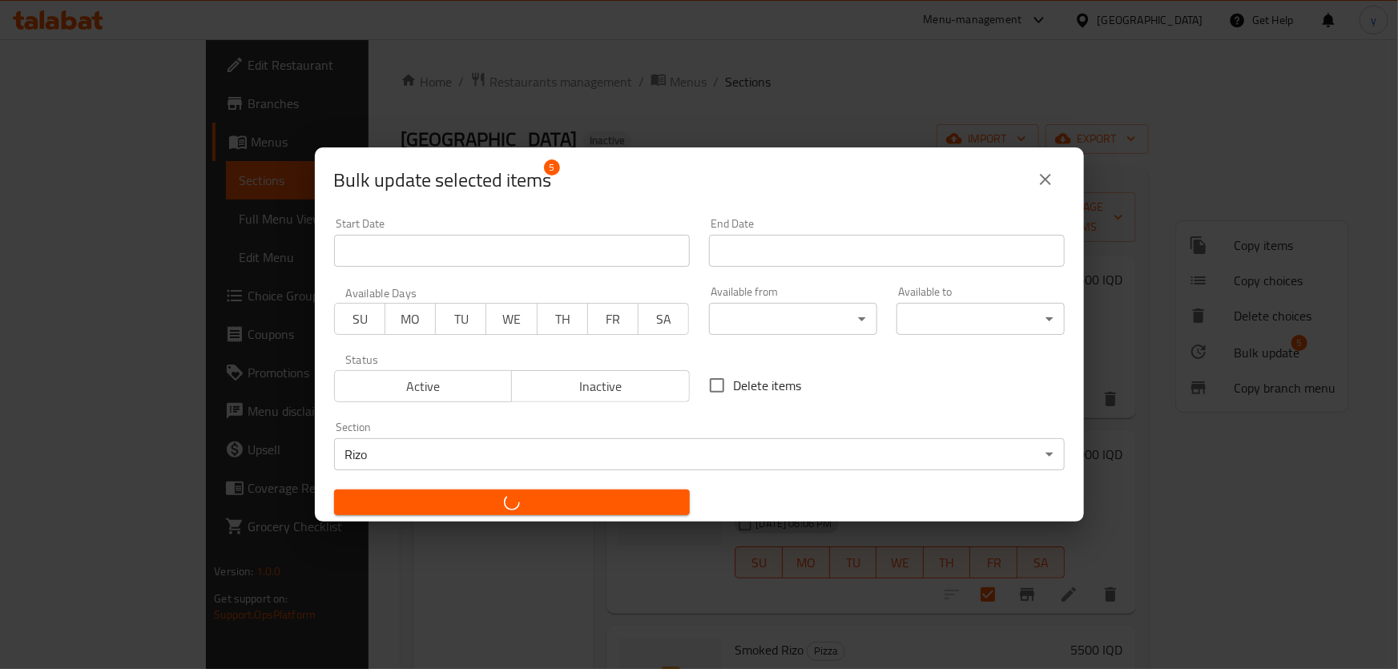
checkbox input "false"
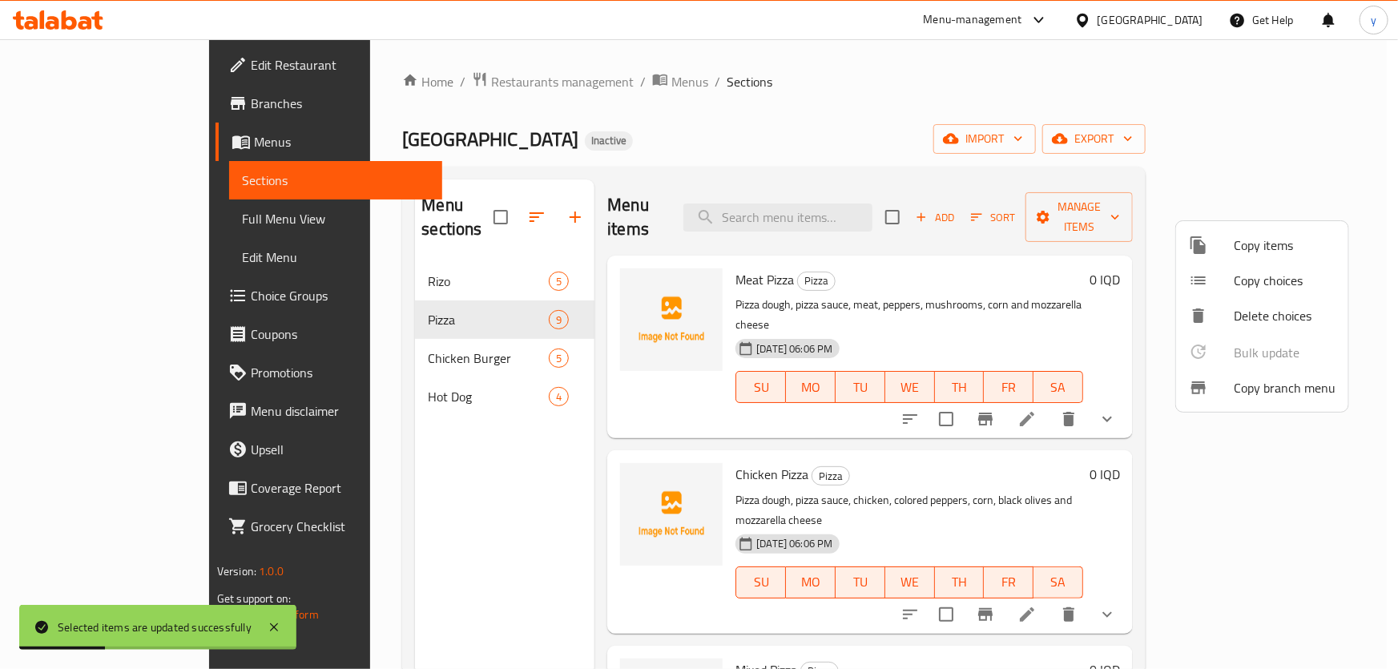
click at [897, 389] on div at bounding box center [699, 334] width 1398 height 669
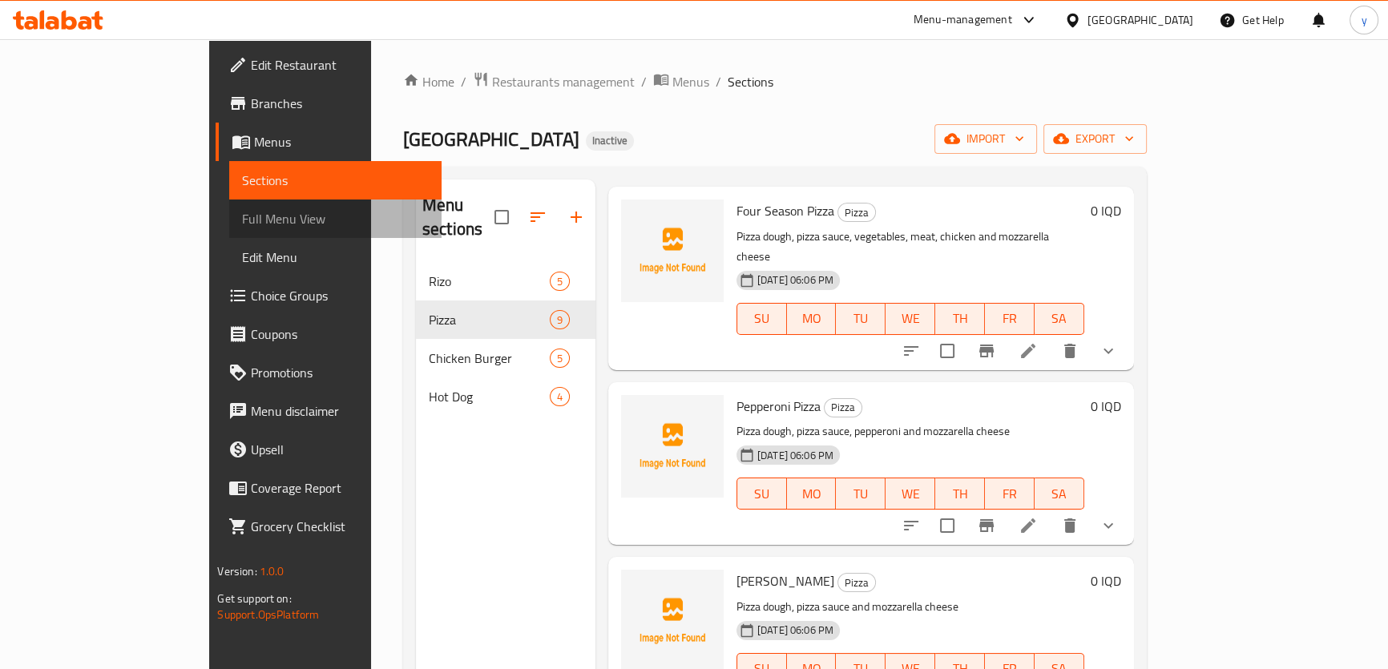
click at [229, 229] on link "Full Menu View" at bounding box center [335, 218] width 212 height 38
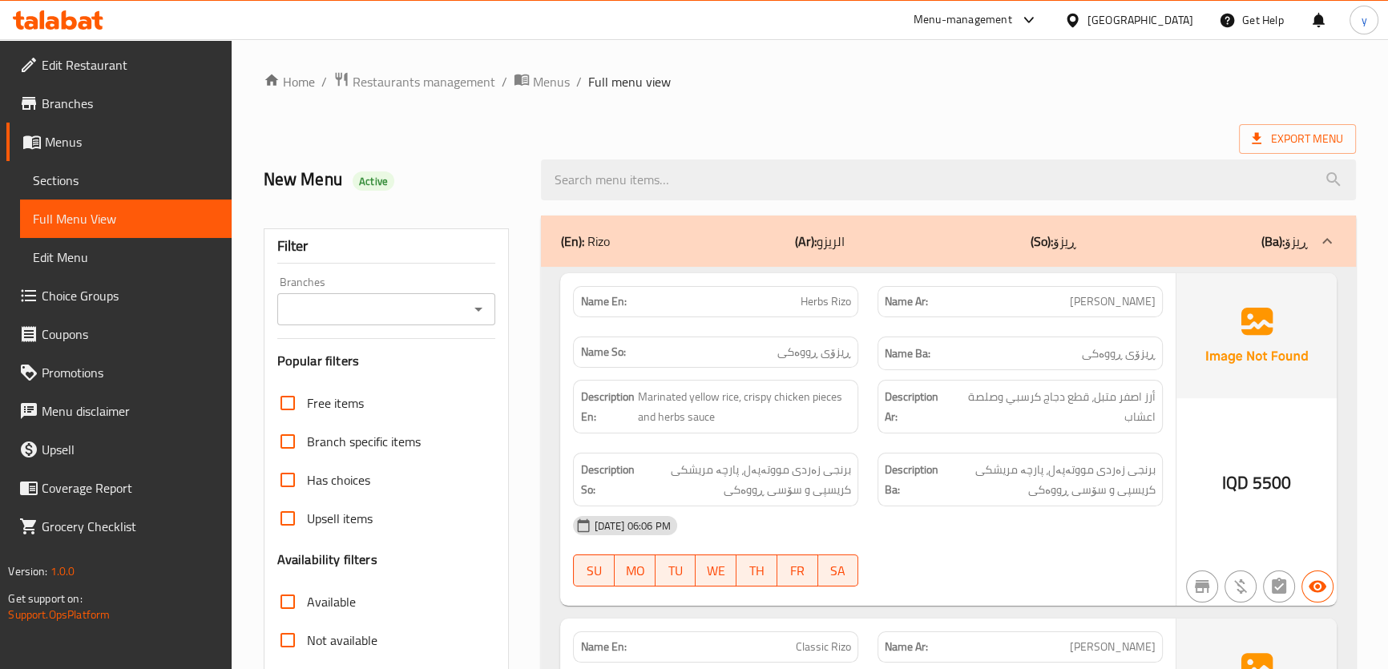
click at [480, 300] on icon "Open" at bounding box center [478, 309] width 19 height 19
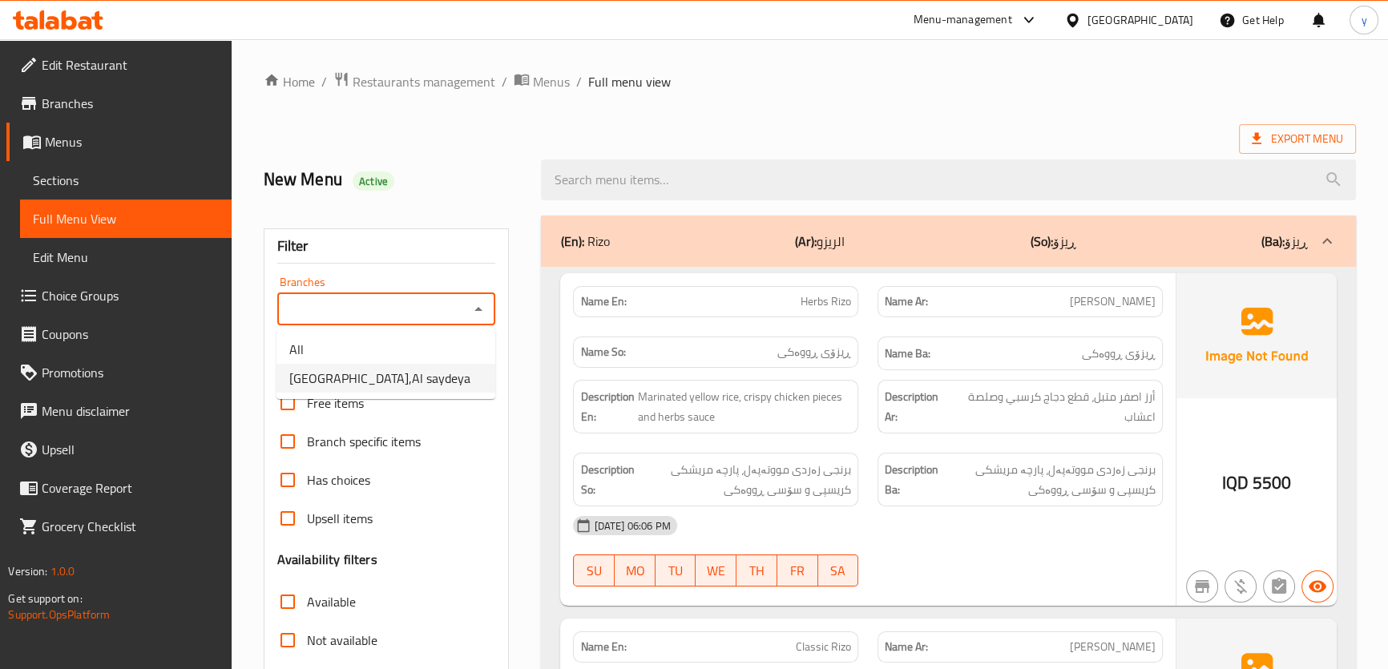
click at [413, 369] on li "[GEOGRAPHIC_DATA],Al saydeya" at bounding box center [385, 378] width 219 height 29
type input "[GEOGRAPHIC_DATA],Al saydeya"
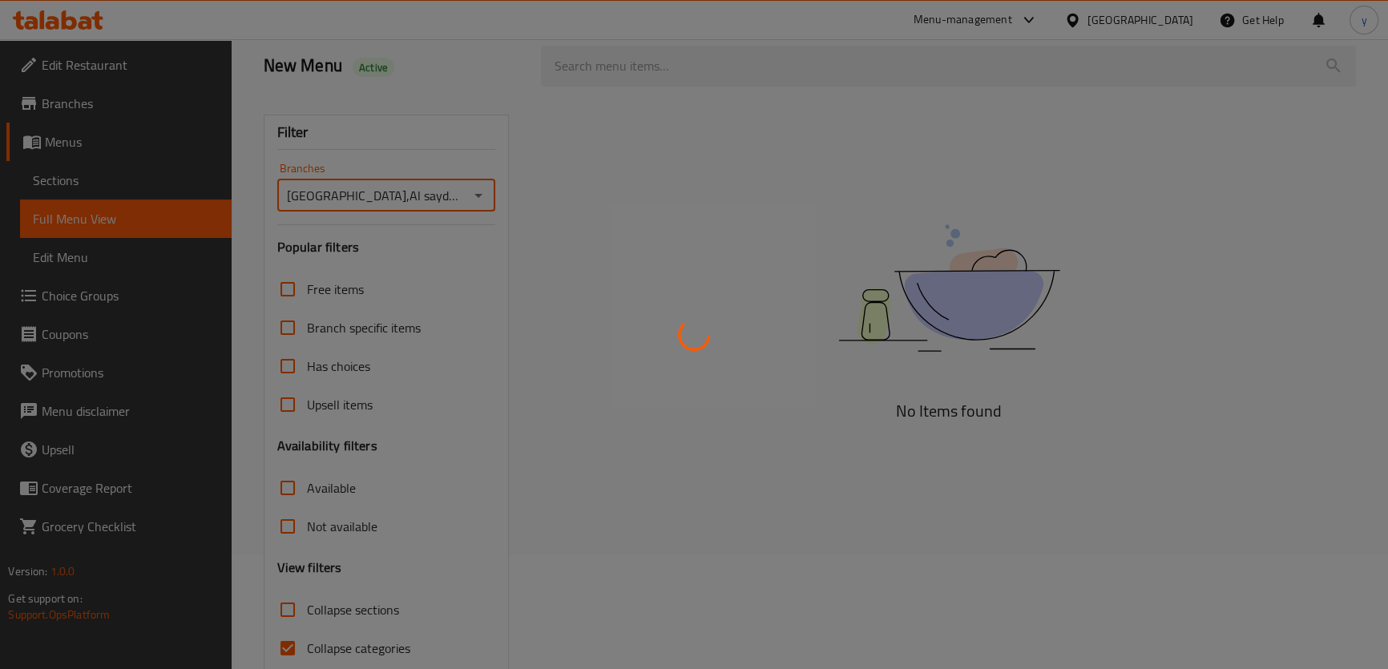
scroll to position [183, 0]
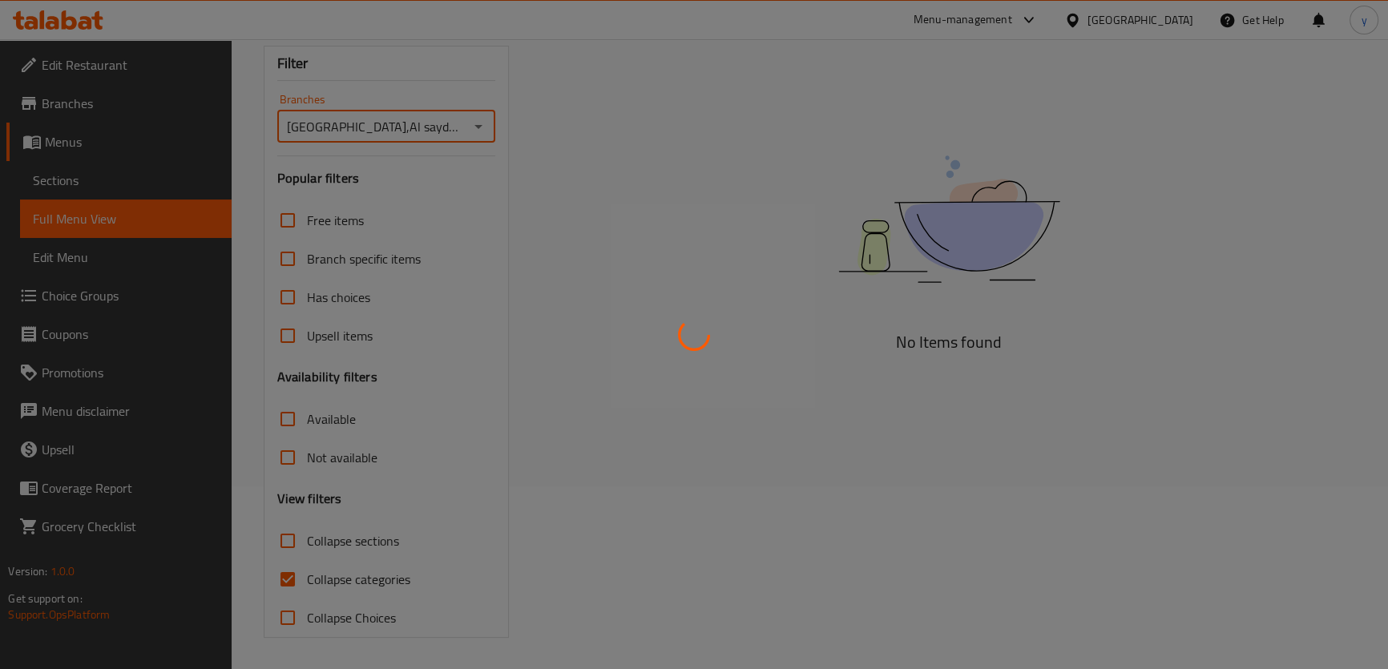
click at [285, 570] on div at bounding box center [694, 334] width 1388 height 669
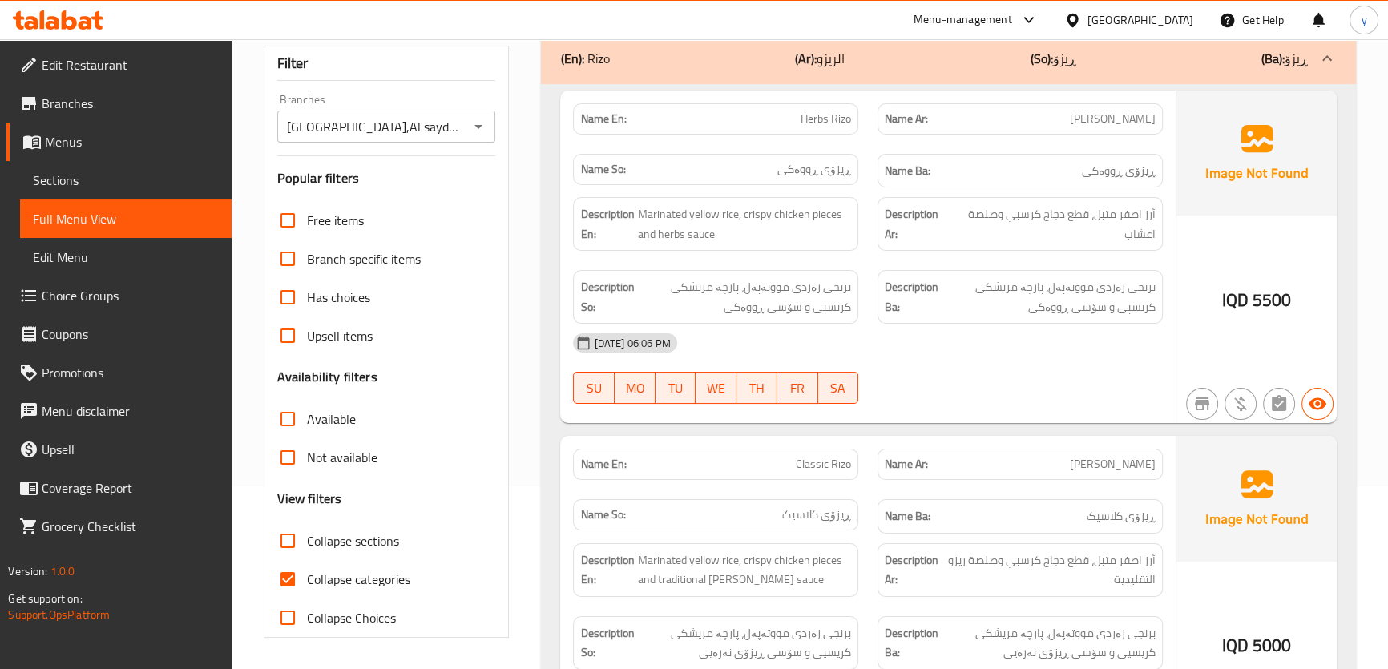
click at [285, 572] on input "Collapse categories" at bounding box center [287, 579] width 38 height 38
checkbox input "false"
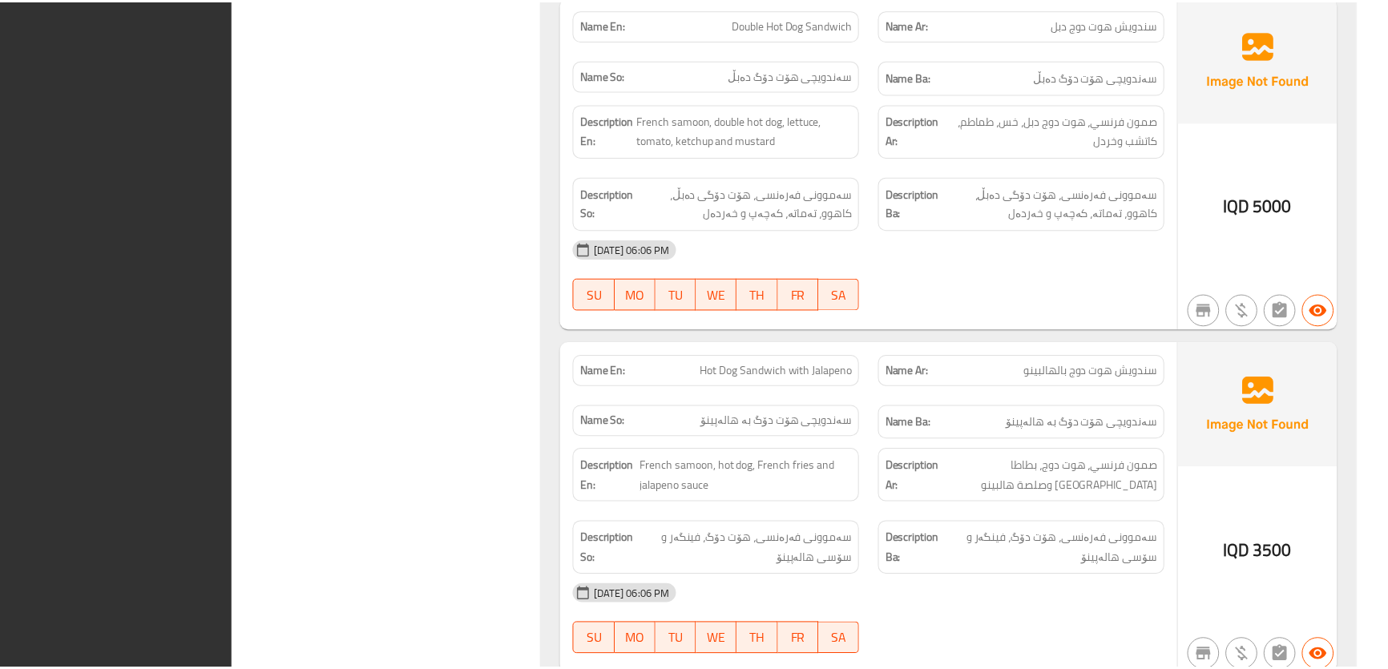
scroll to position [10178, 0]
